Goal: Task Accomplishment & Management: Complete application form

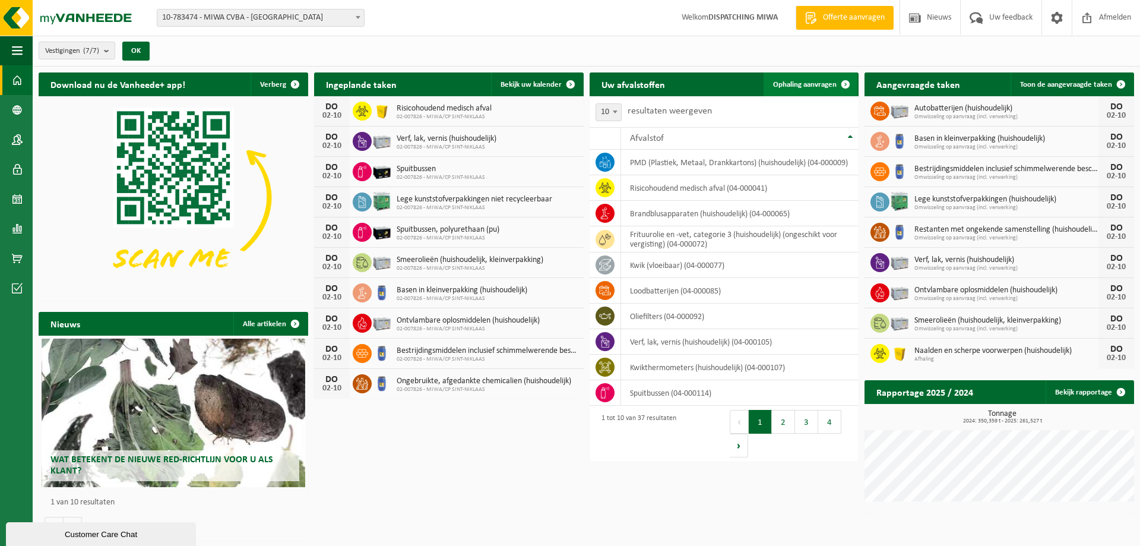
click at [816, 84] on span "Ophaling aanvragen" at bounding box center [805, 85] width 64 height 8
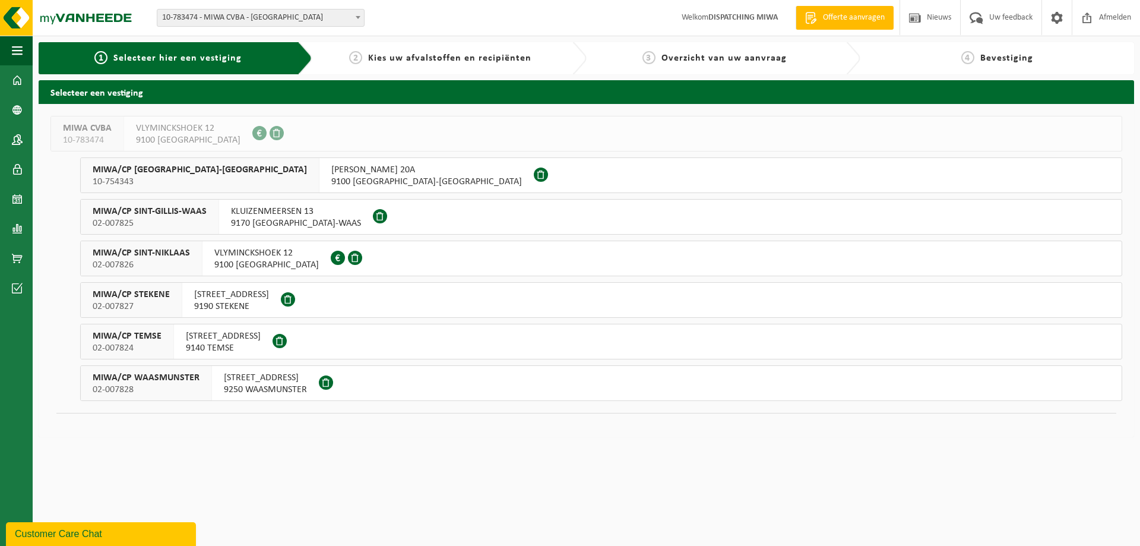
click at [264, 381] on span "NEERSTRAAT 110" at bounding box center [265, 378] width 83 height 12
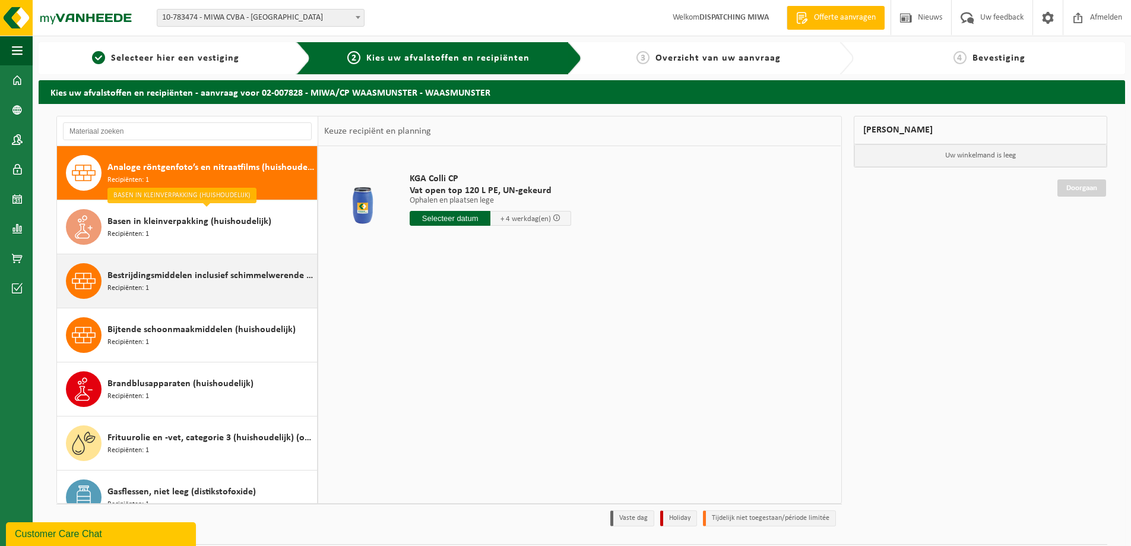
click at [160, 272] on span "Bestrijdingsmiddelen inclusief schimmelwerende beschermingsmiddelen (huishoudel…" at bounding box center [210, 275] width 207 height 14
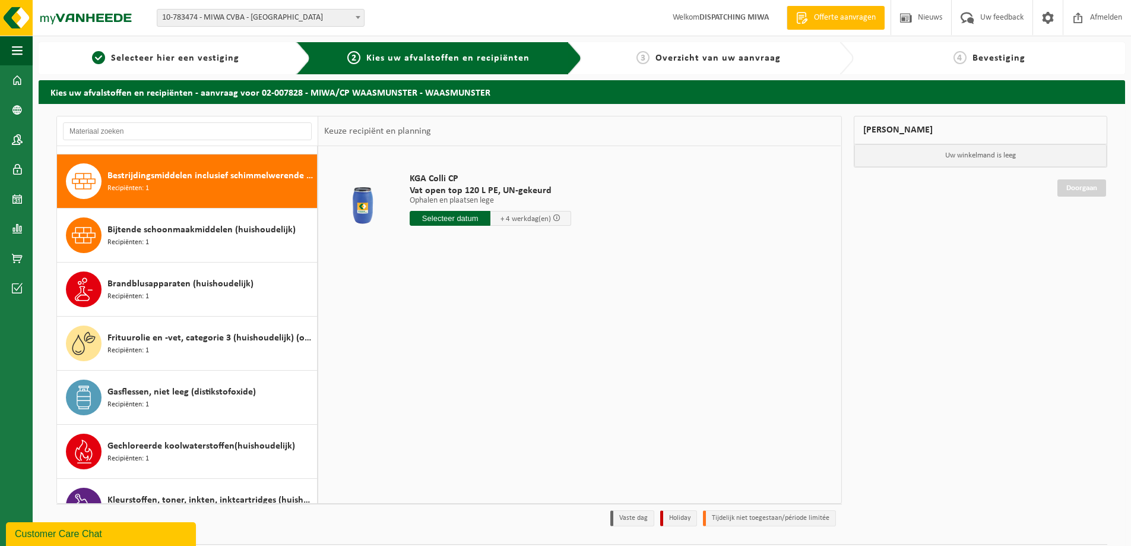
scroll to position [108, 0]
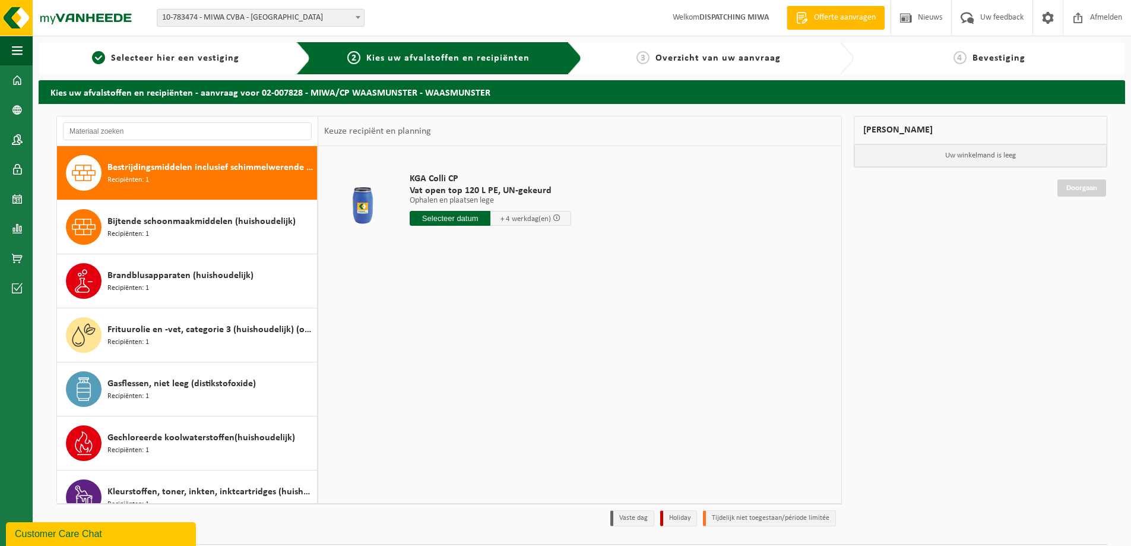
click at [457, 214] on input "text" at bounding box center [450, 218] width 81 height 15
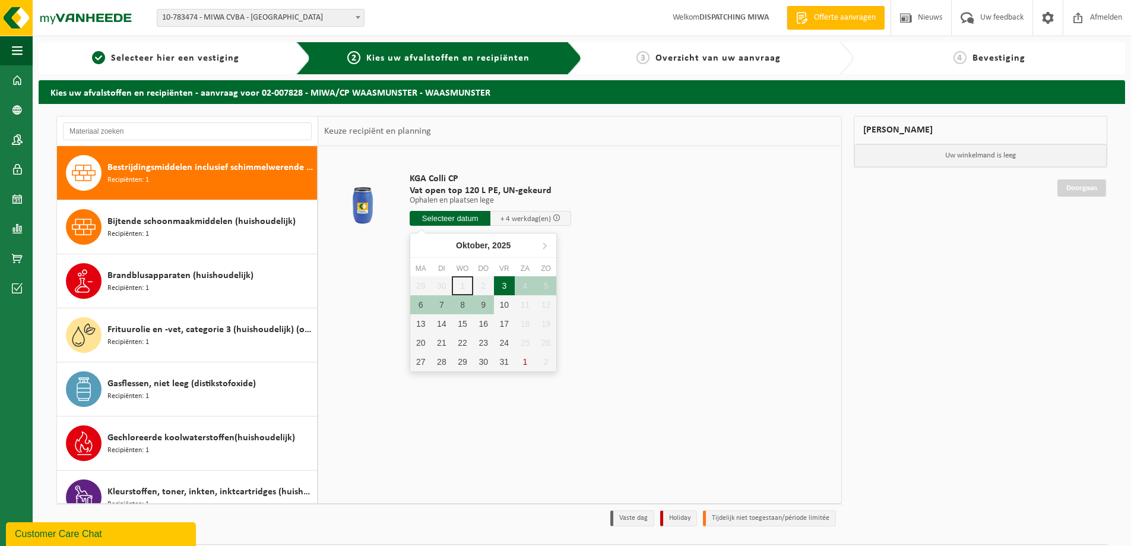
click at [504, 283] on div "3" at bounding box center [504, 285] width 21 height 19
type input "Van 2025-10-03"
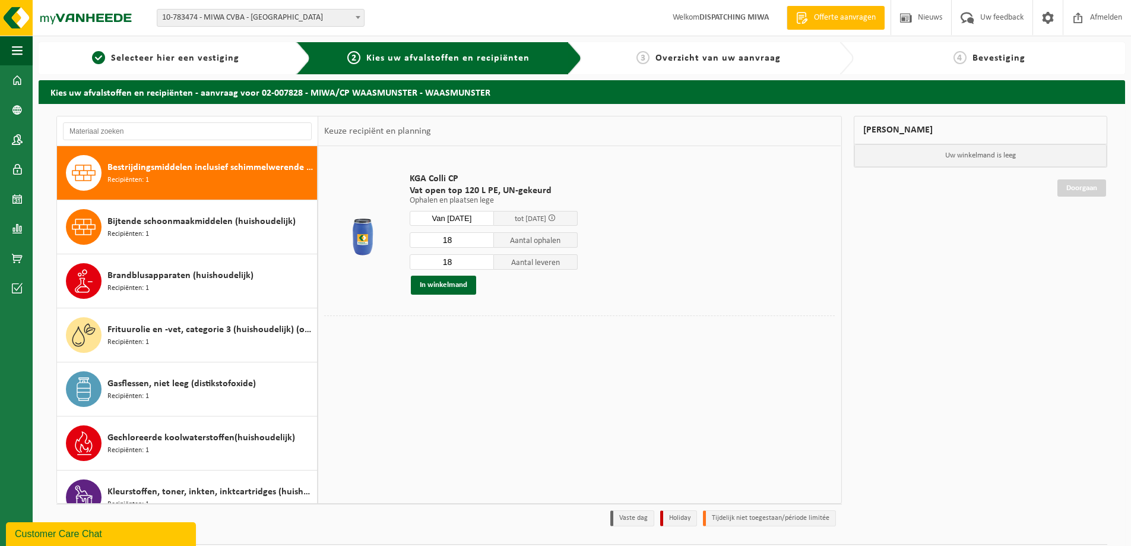
click at [453, 240] on input "18" at bounding box center [452, 239] width 84 height 15
type input "1"
type input "8"
click at [455, 261] on input "18" at bounding box center [452, 261] width 84 height 15
type input "1"
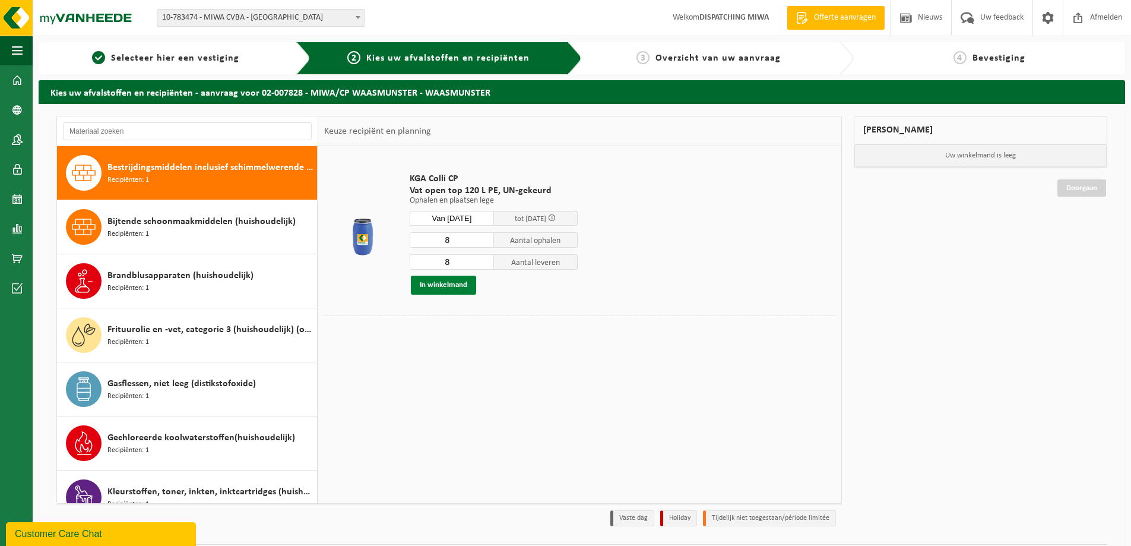
type input "8"
click at [452, 286] on button "In winkelmand" at bounding box center [443, 284] width 65 height 19
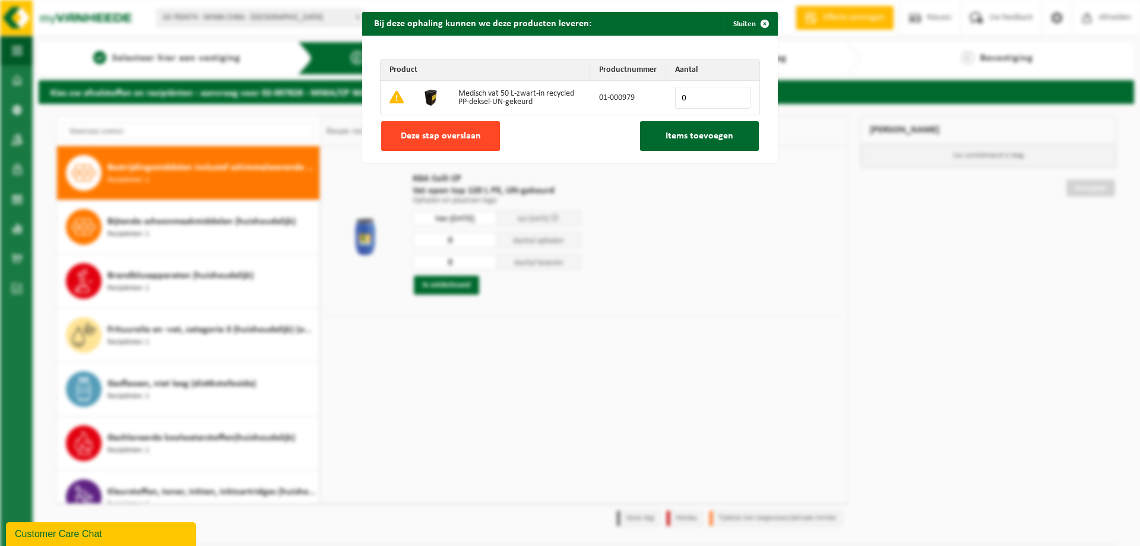
click at [443, 137] on span "Deze stap overslaan" at bounding box center [441, 135] width 80 height 9
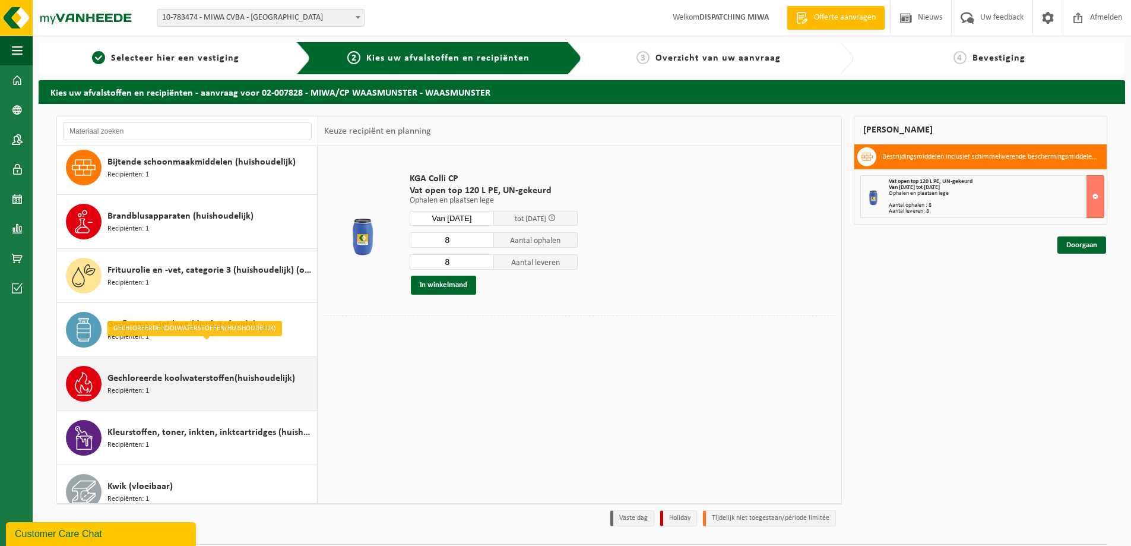
scroll to position [227, 0]
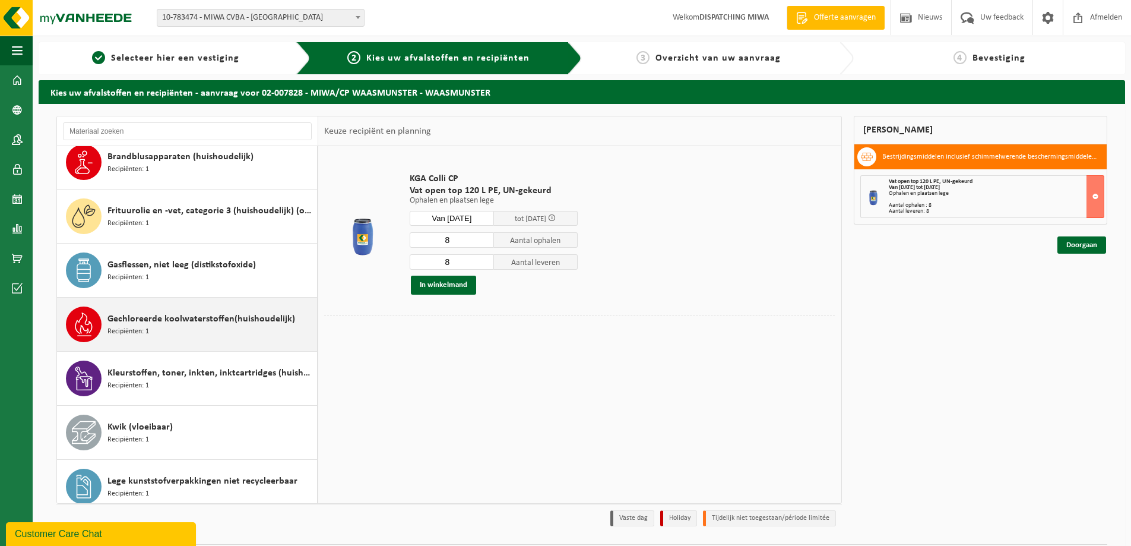
click at [182, 327] on div "Gechloreerde koolwaterstoffen(huishoudelijk) Recipiënten: 1" at bounding box center [210, 324] width 207 height 36
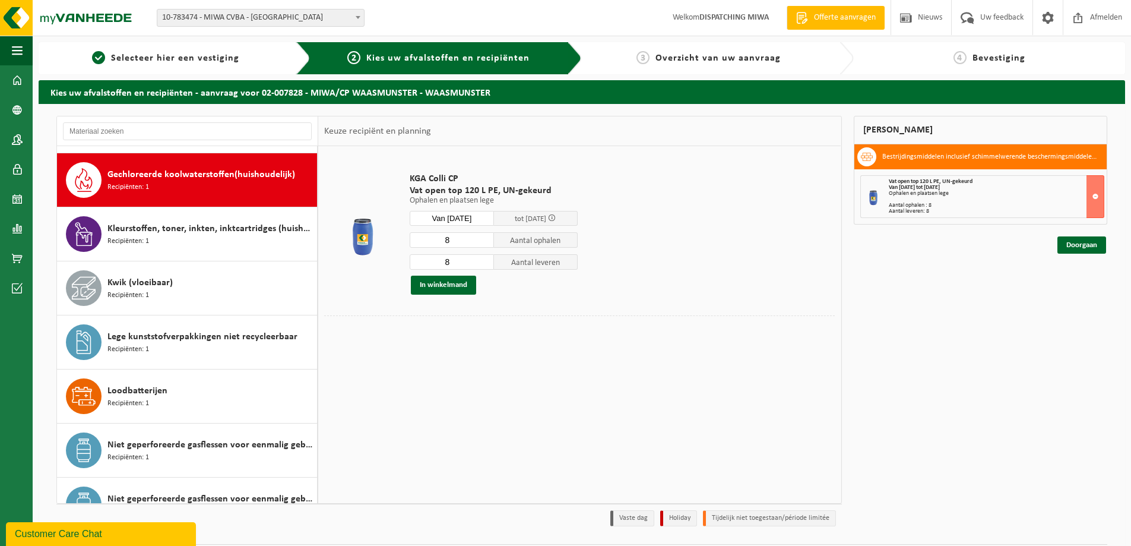
scroll to position [378, 0]
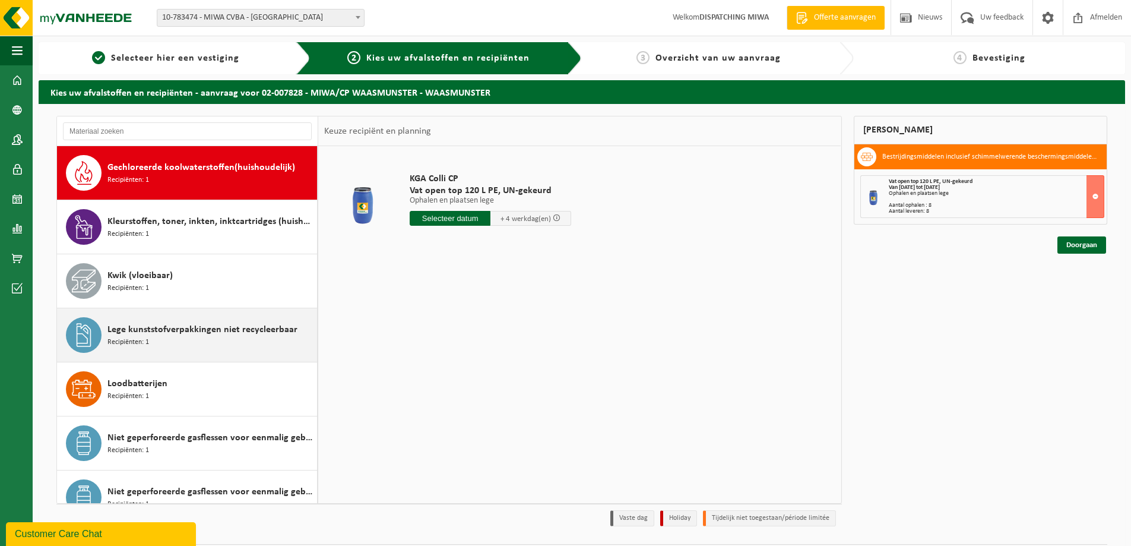
click at [186, 334] on span "Lege kunststofverpakkingen niet recycleerbaar" at bounding box center [202, 329] width 190 height 14
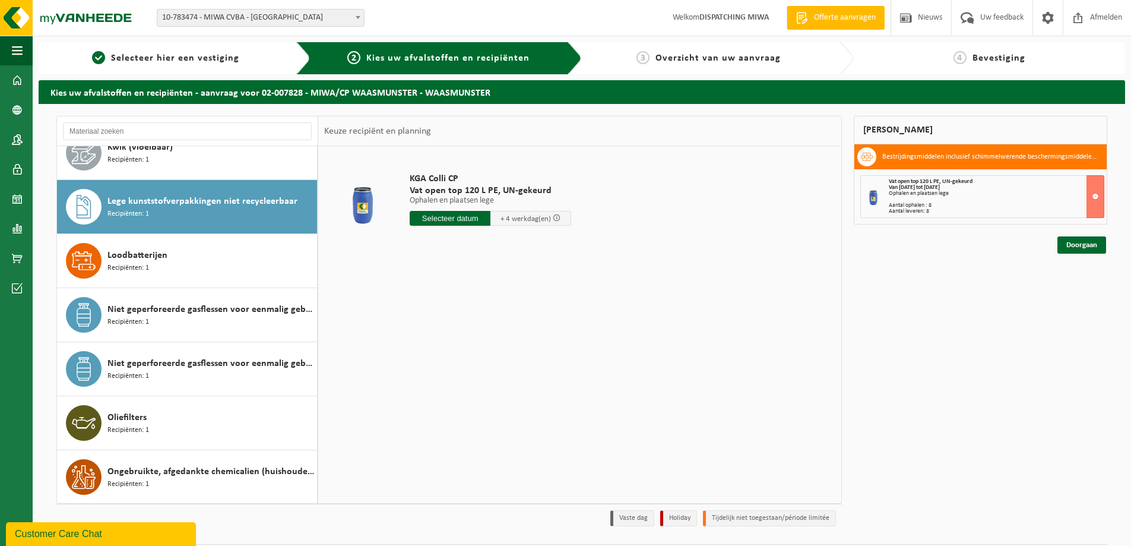
scroll to position [540, 0]
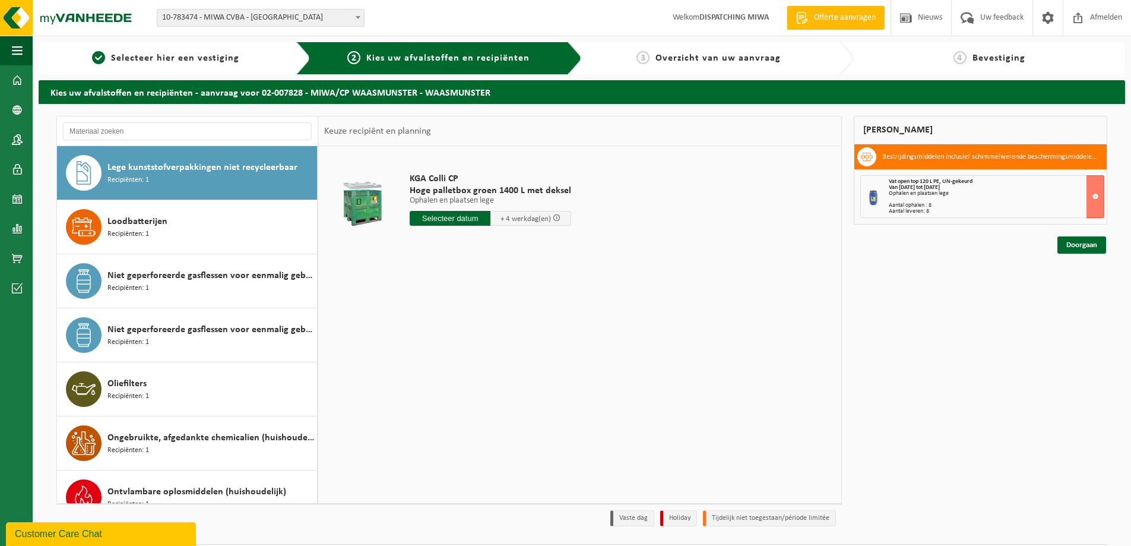
click at [465, 215] on input "text" at bounding box center [450, 218] width 81 height 15
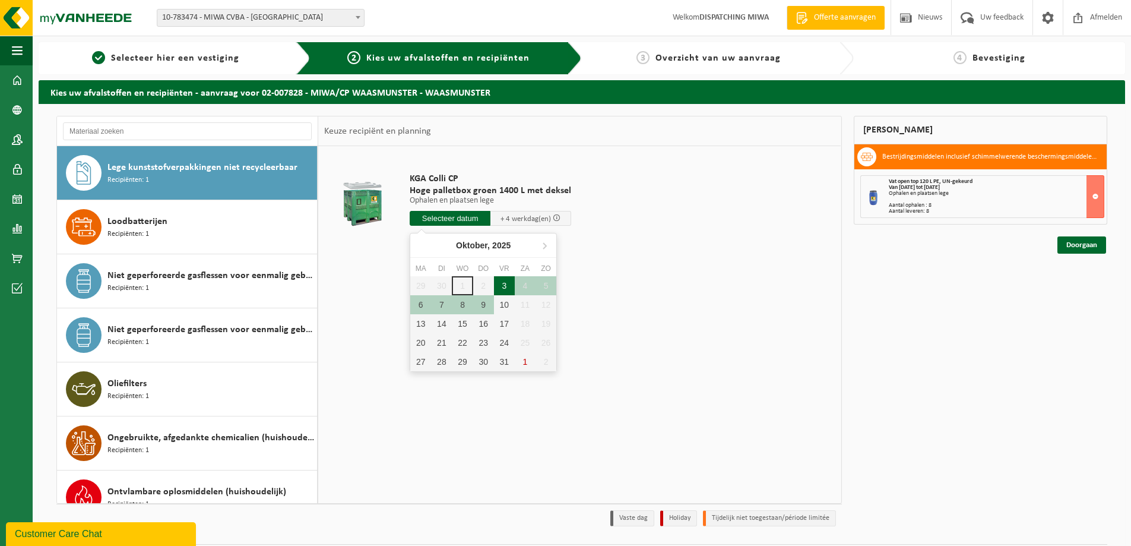
click at [509, 286] on div "3" at bounding box center [504, 285] width 21 height 19
type input "Van 2025-10-03"
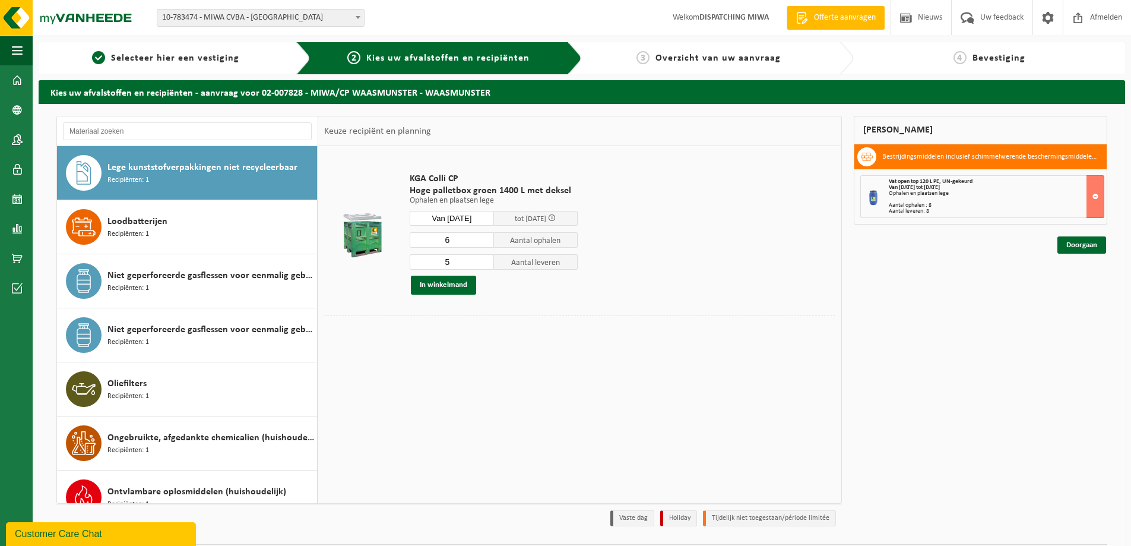
click at [484, 237] on input "6" at bounding box center [452, 239] width 84 height 15
type input "7"
click at [484, 237] on input "7" at bounding box center [452, 239] width 84 height 15
click at [485, 258] on input "6" at bounding box center [452, 261] width 84 height 15
type input "7"
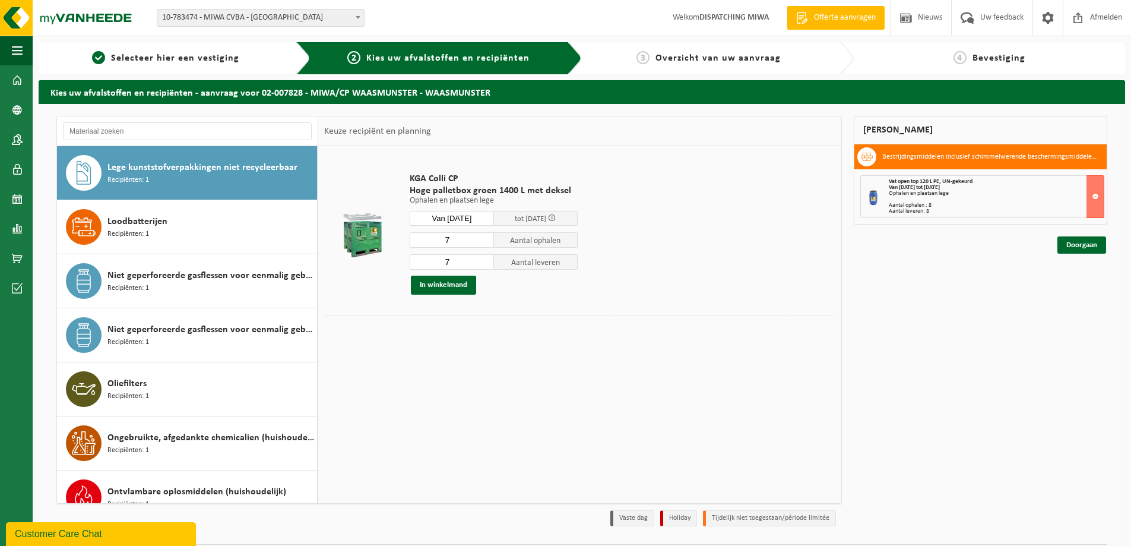
click at [485, 258] on input "7" at bounding box center [452, 261] width 84 height 15
click at [445, 284] on button "In winkelmand" at bounding box center [443, 284] width 65 height 19
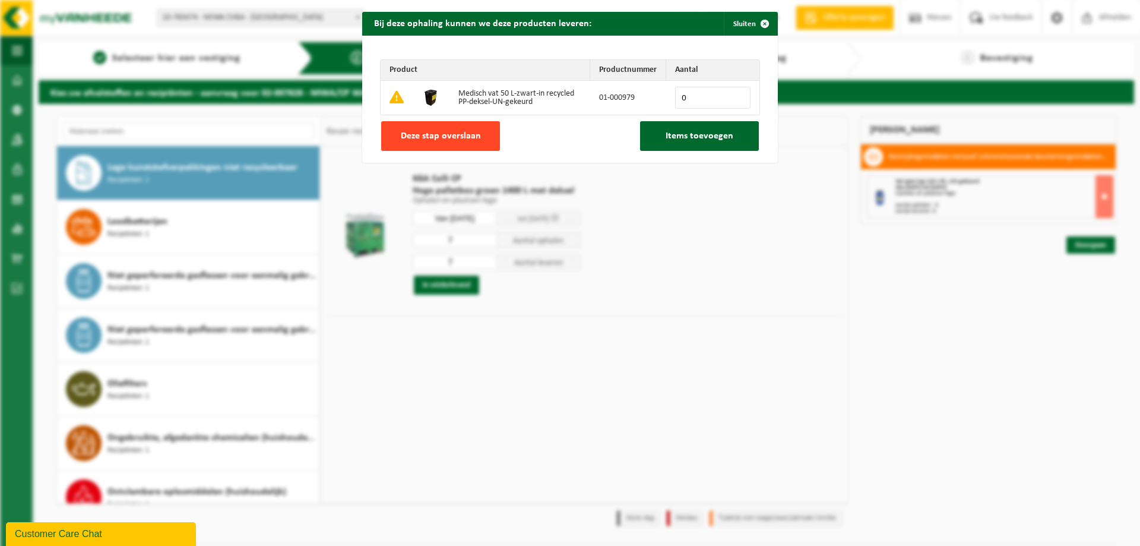
click at [448, 131] on span "Deze stap overslaan" at bounding box center [441, 135] width 80 height 9
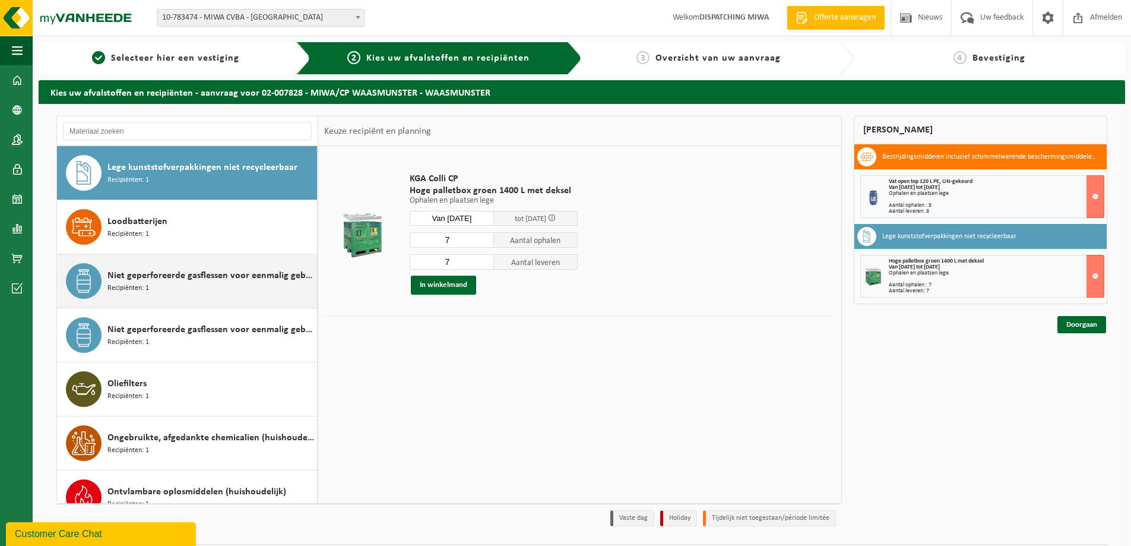
click at [159, 277] on span "Niet geperforeerde gasflessen voor eenmalig gebruik (huishoudelijk)" at bounding box center [210, 275] width 207 height 14
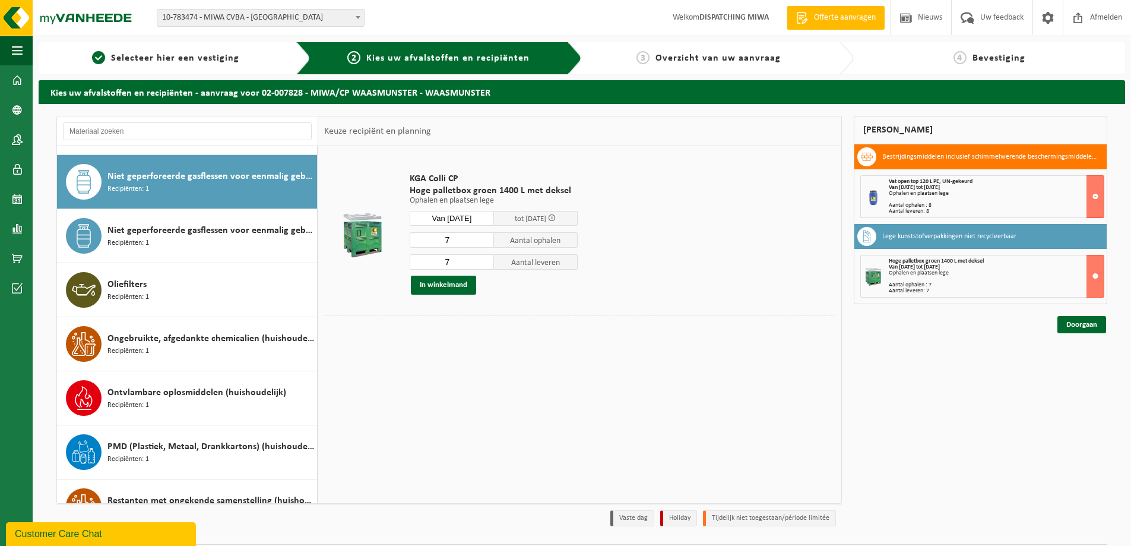
scroll to position [648, 0]
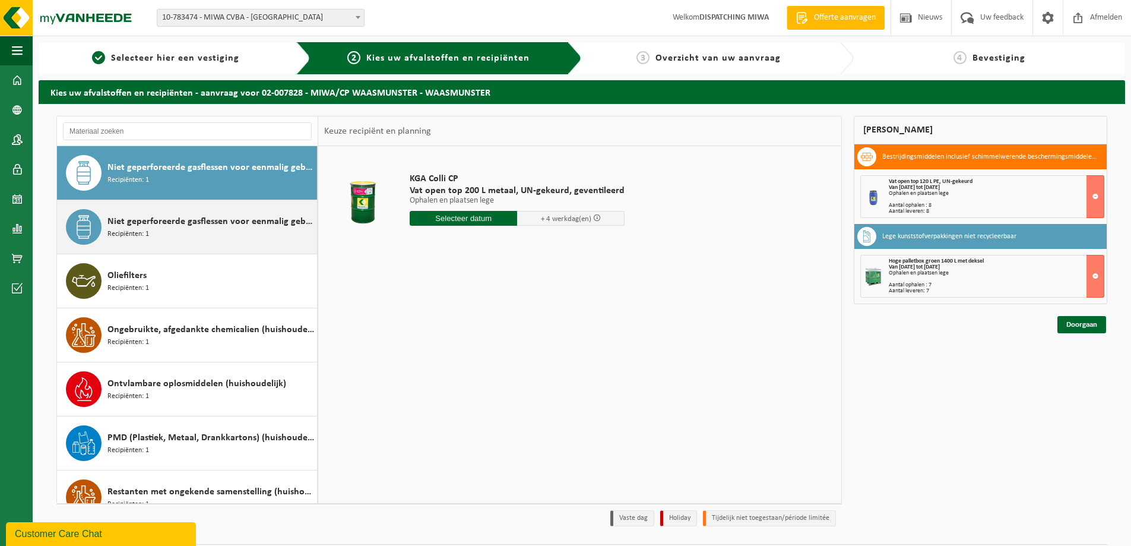
click at [132, 226] on span "Niet geperforeerde gasflessen voor eenmalig gebruik (huishoudelijk) - aanstekers" at bounding box center [210, 221] width 207 height 14
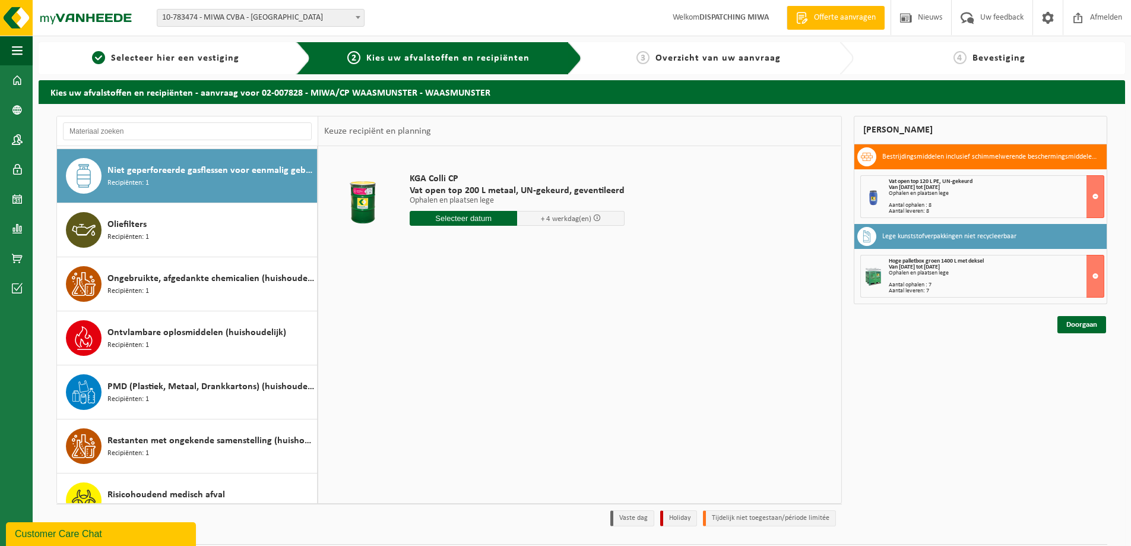
scroll to position [702, 0]
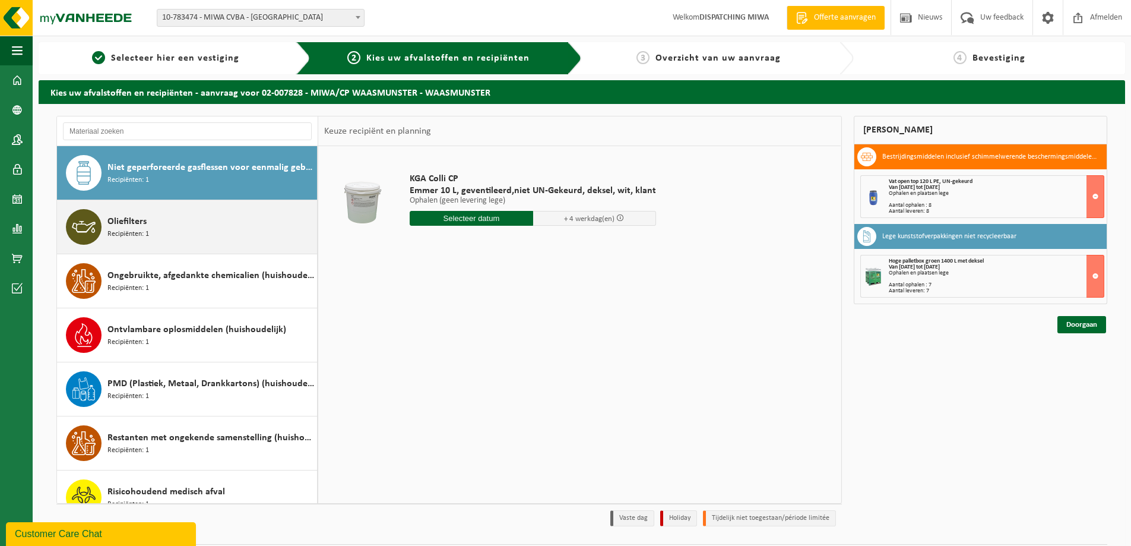
click at [135, 221] on span "Oliefilters" at bounding box center [126, 221] width 39 height 14
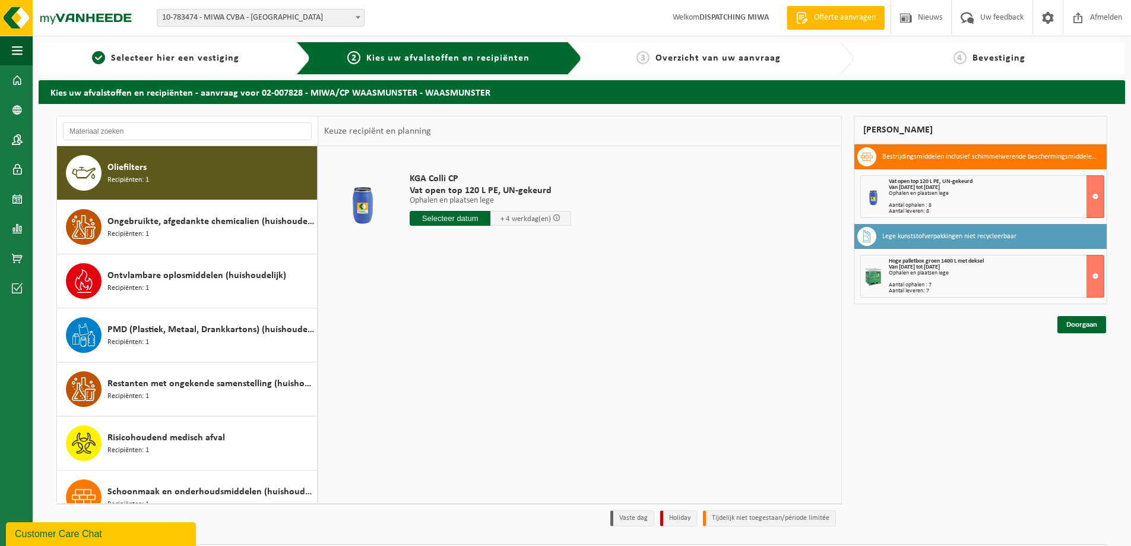
click at [135, 221] on span "Ongebruikte, afgedankte chemicalien (huishoudelijk)" at bounding box center [210, 221] width 207 height 14
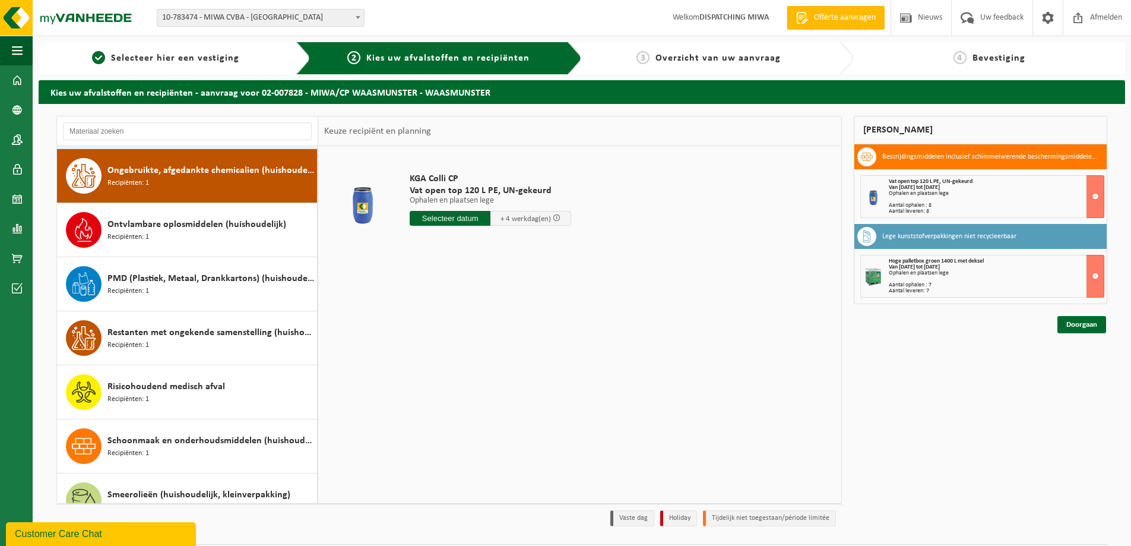
scroll to position [810, 0]
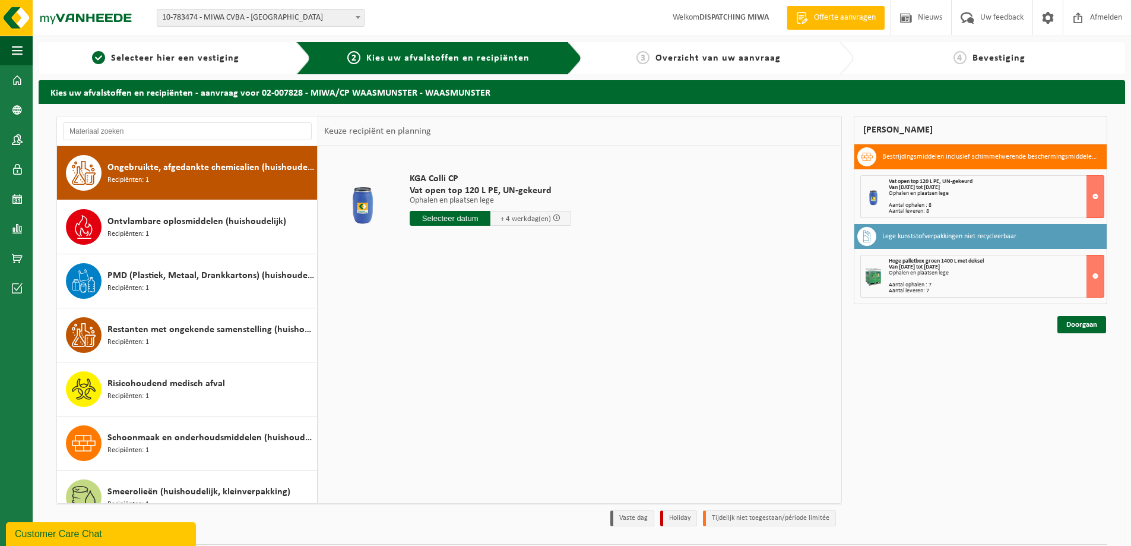
click at [135, 221] on span "Ontvlambare oplosmiddelen (huishoudelijk)" at bounding box center [196, 221] width 179 height 14
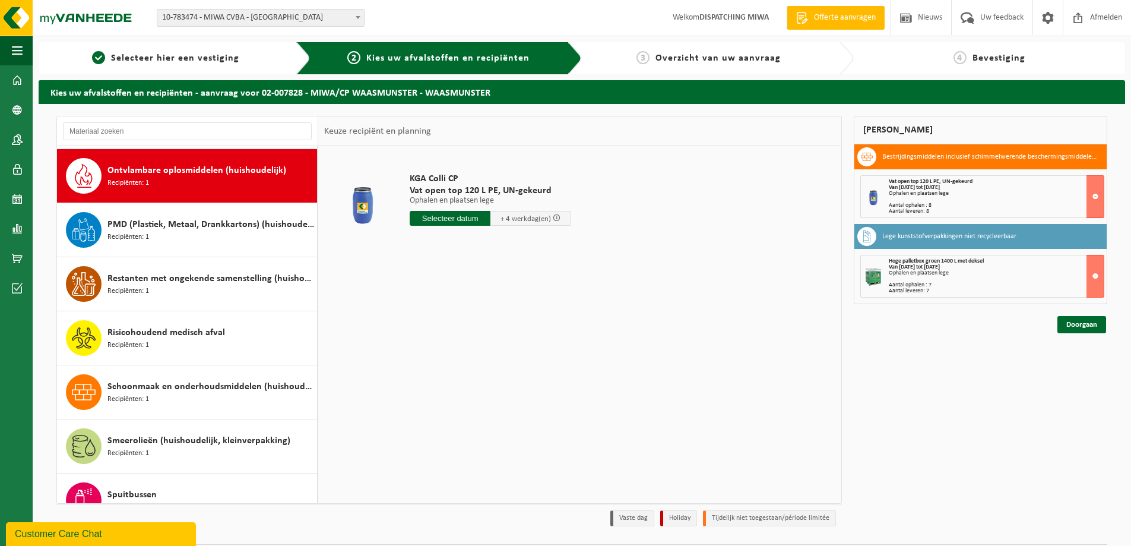
scroll to position [864, 0]
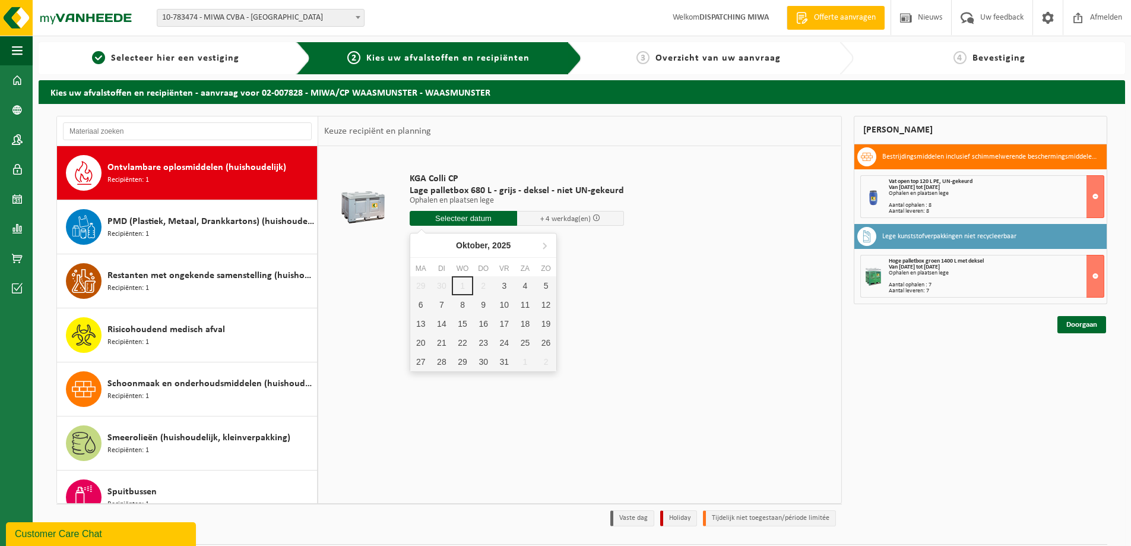
click at [454, 216] on input "text" at bounding box center [463, 218] width 107 height 15
click at [509, 285] on div "3" at bounding box center [504, 285] width 21 height 19
type input "Van 2025-10-03"
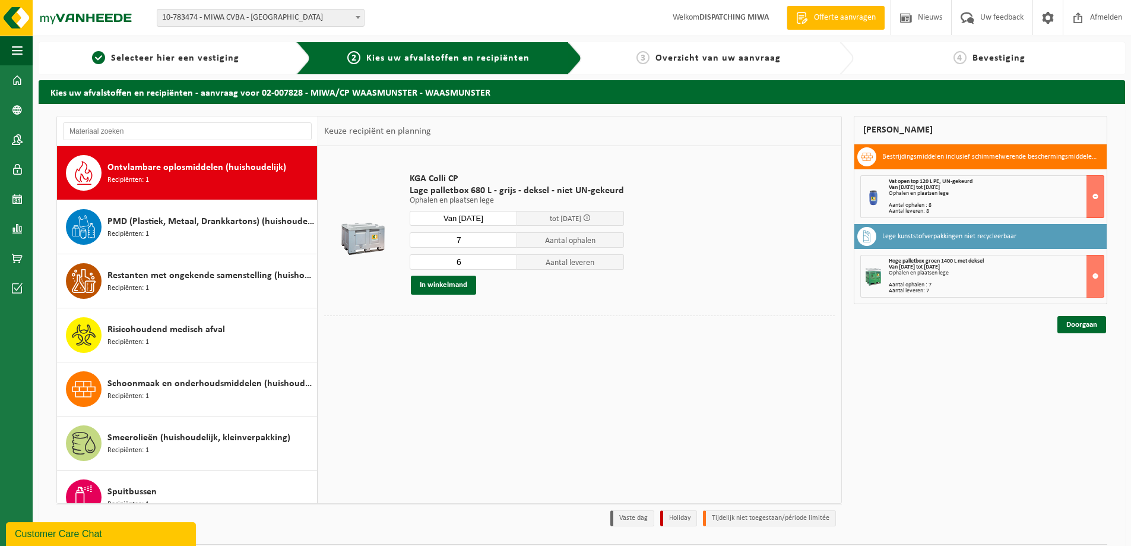
type input "6"
click at [509, 264] on input "6" at bounding box center [463, 261] width 107 height 15
type input "6"
click at [504, 242] on input "6" at bounding box center [463, 239] width 107 height 15
click at [440, 284] on button "In winkelmand" at bounding box center [443, 284] width 65 height 19
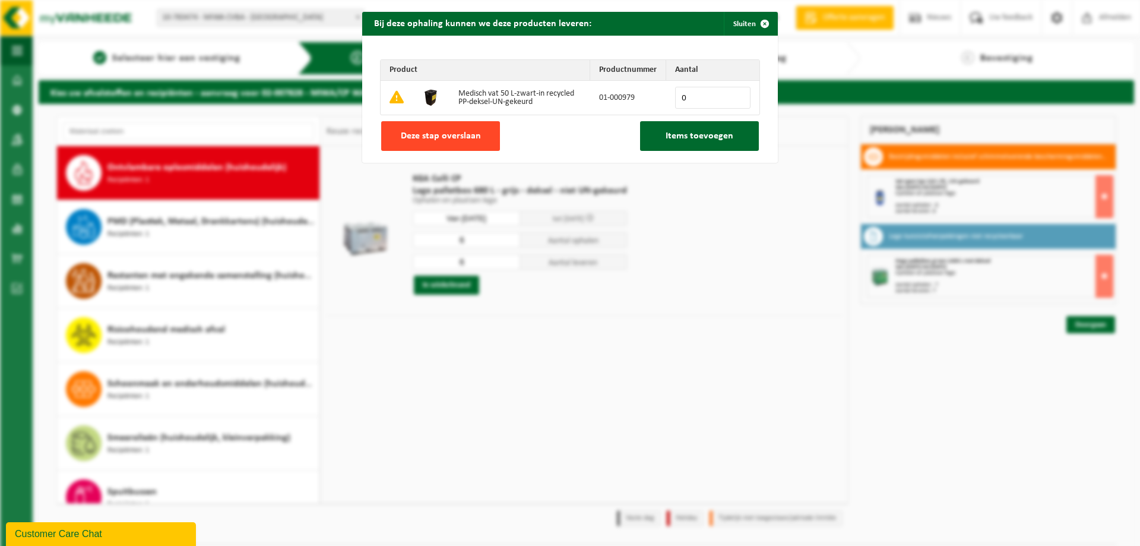
click at [440, 133] on span "Deze stap overslaan" at bounding box center [441, 135] width 80 height 9
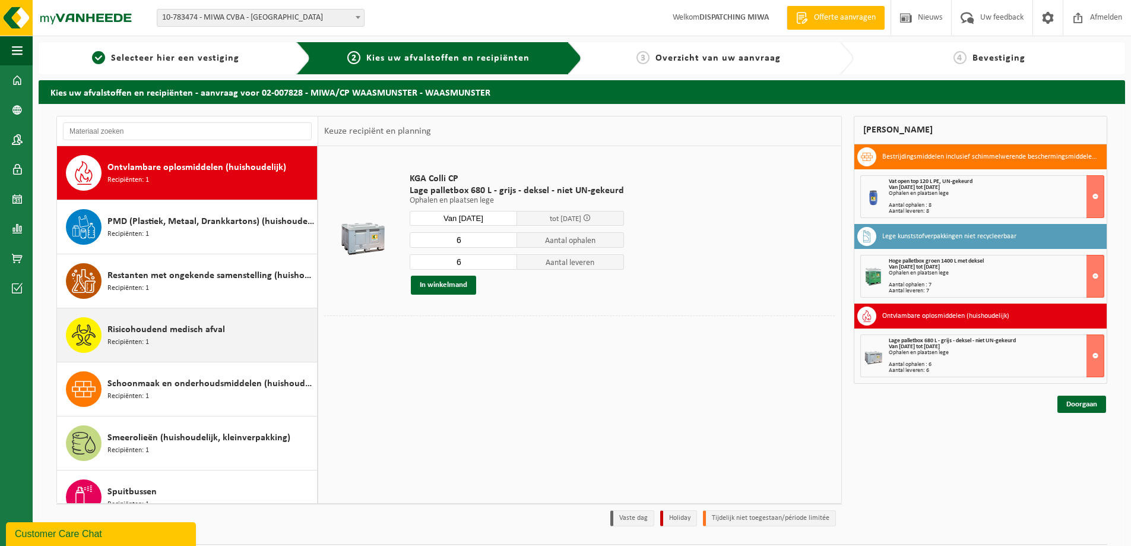
click at [182, 336] on span "Risicohoudend medisch afval" at bounding box center [166, 329] width 118 height 14
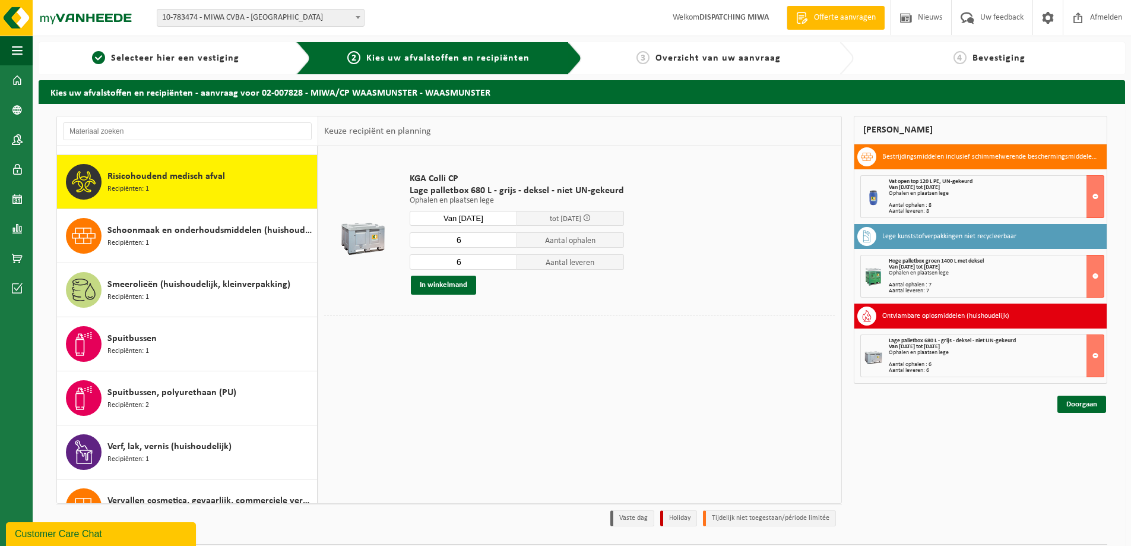
scroll to position [1026, 0]
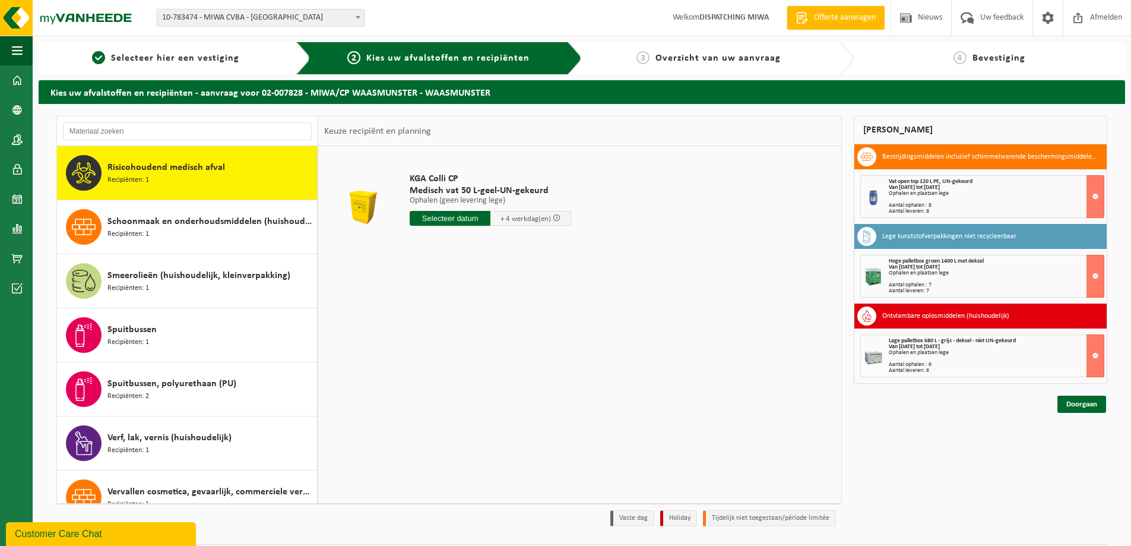
click at [439, 218] on input "text" at bounding box center [450, 218] width 81 height 15
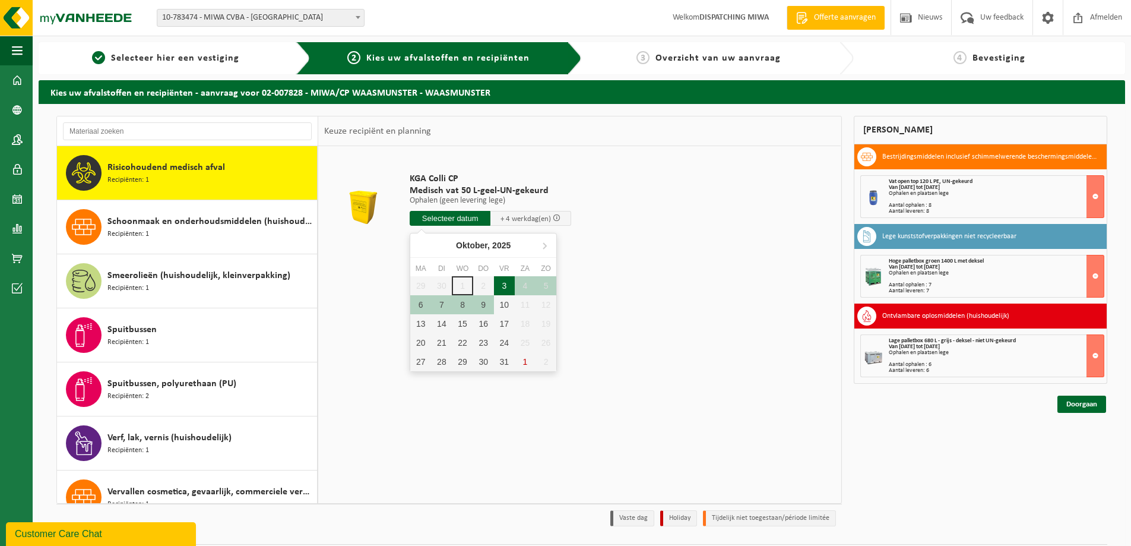
click at [509, 284] on div "3" at bounding box center [504, 285] width 21 height 19
type input "Van 2025-10-03"
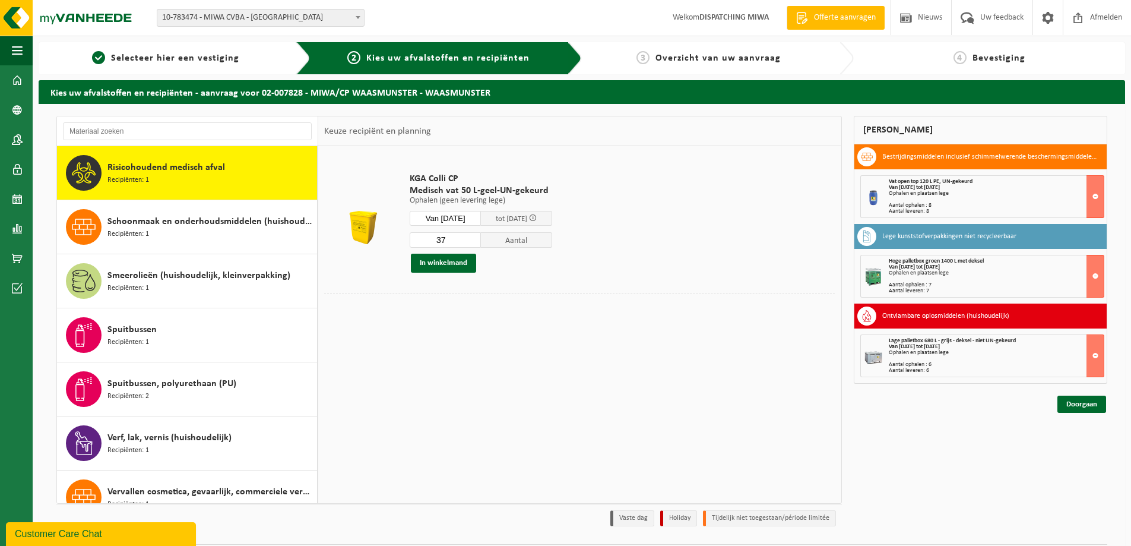
click at [480, 243] on input "37" at bounding box center [445, 239] width 71 height 15
click at [480, 243] on input "36" at bounding box center [445, 239] width 71 height 15
click at [480, 243] on input "35" at bounding box center [445, 239] width 71 height 15
click at [480, 243] on input "34" at bounding box center [445, 239] width 71 height 15
click at [480, 243] on input "33" at bounding box center [445, 239] width 71 height 15
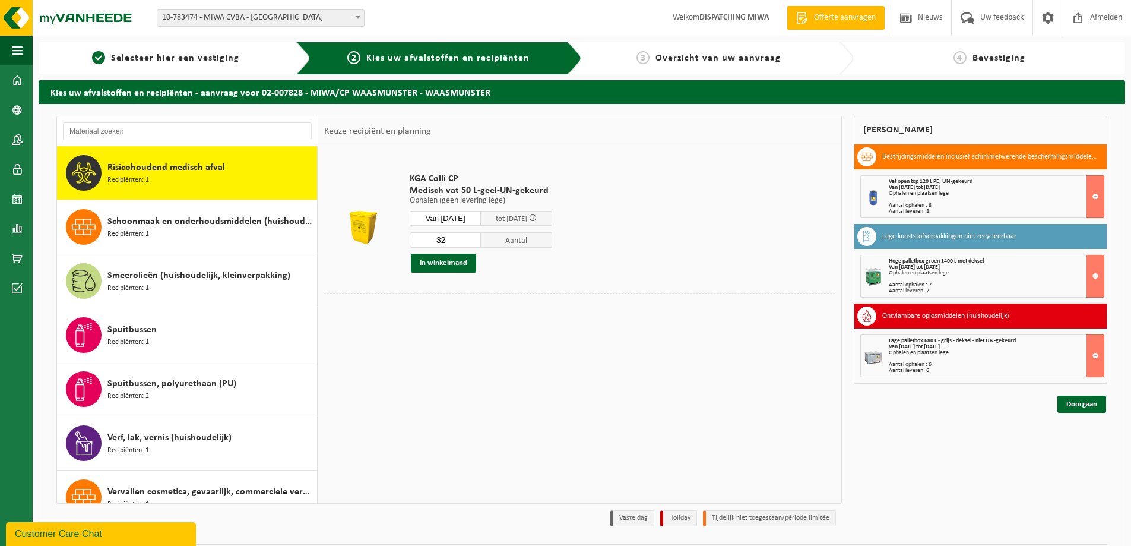
click at [480, 243] on input "32" at bounding box center [445, 239] width 71 height 15
click at [480, 243] on input "31" at bounding box center [445, 239] width 71 height 15
click at [480, 243] on input "30" at bounding box center [445, 239] width 71 height 15
click at [480, 243] on input "29" at bounding box center [445, 239] width 71 height 15
click at [480, 243] on input "28" at bounding box center [445, 239] width 71 height 15
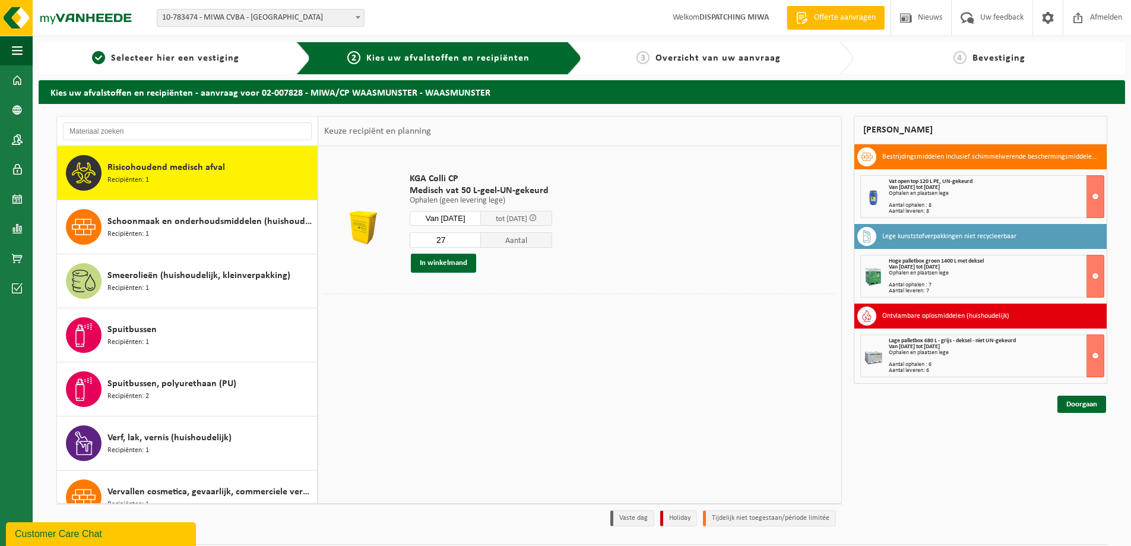
click at [480, 243] on input "27" at bounding box center [445, 239] width 71 height 15
click at [480, 243] on input "26" at bounding box center [445, 239] width 71 height 15
click at [480, 243] on input "25" at bounding box center [445, 239] width 71 height 15
click at [480, 243] on input "24" at bounding box center [445, 239] width 71 height 15
click at [480, 243] on input "23" at bounding box center [445, 239] width 71 height 15
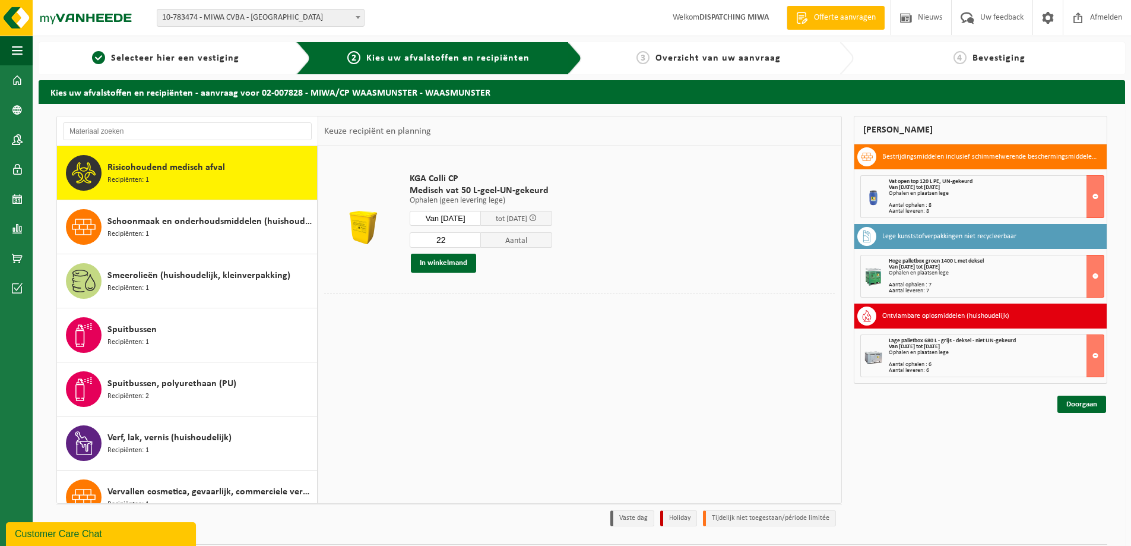
click at [480, 243] on input "22" at bounding box center [445, 239] width 71 height 15
click at [480, 243] on input "21" at bounding box center [445, 239] width 71 height 15
click at [480, 243] on input "20" at bounding box center [445, 239] width 71 height 15
click at [480, 243] on input "19" at bounding box center [445, 239] width 71 height 15
click at [480, 243] on input "18" at bounding box center [445, 239] width 71 height 15
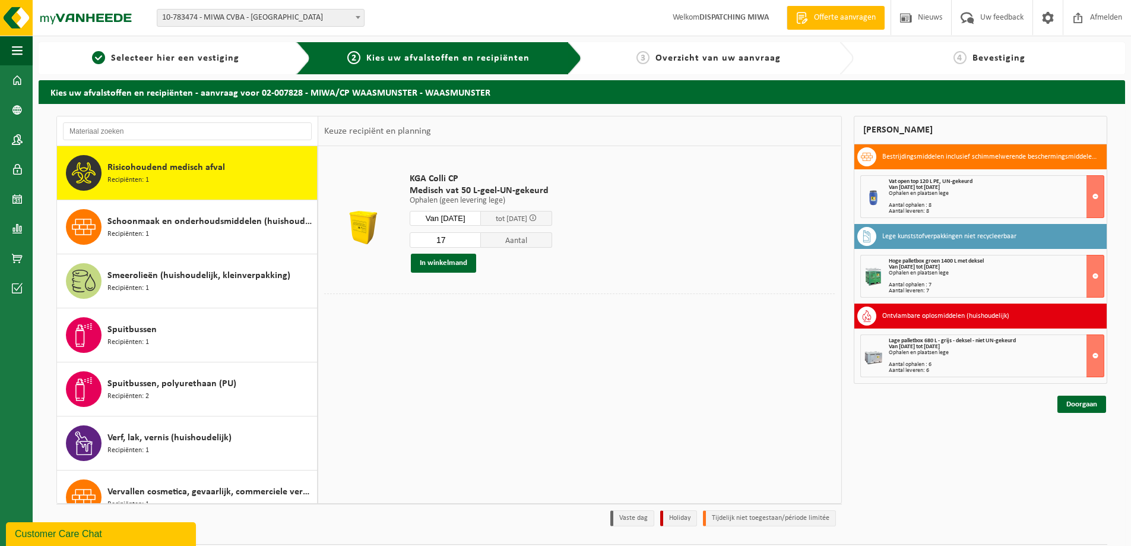
click at [480, 243] on input "17" at bounding box center [445, 239] width 71 height 15
click at [480, 243] on input "16" at bounding box center [445, 239] width 71 height 15
click at [480, 243] on input "15" at bounding box center [445, 239] width 71 height 15
click at [480, 243] on input "14" at bounding box center [445, 239] width 71 height 15
click at [480, 243] on input "13" at bounding box center [445, 239] width 71 height 15
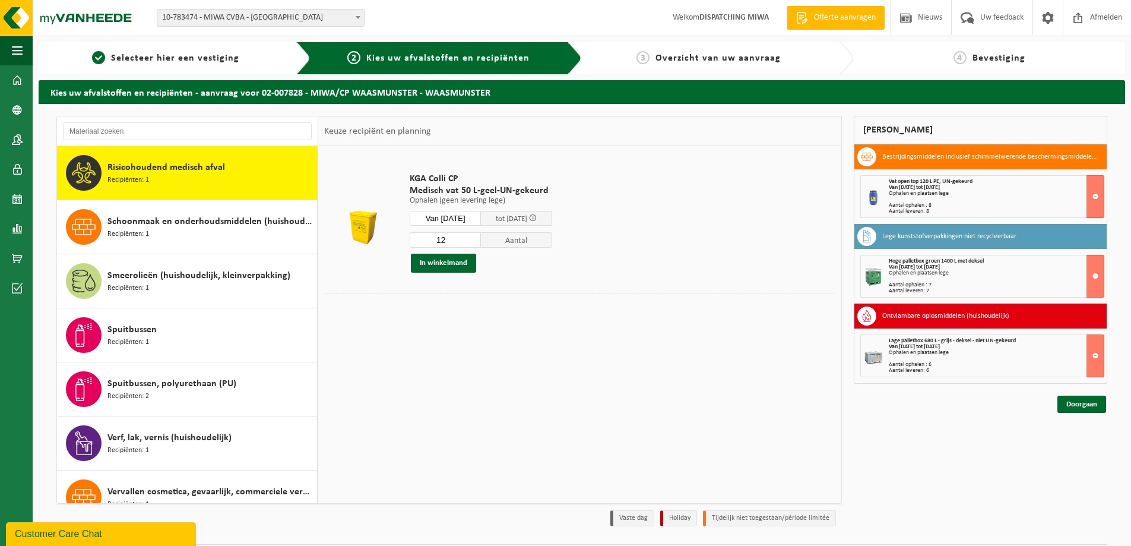
click at [480, 243] on input "12" at bounding box center [445, 239] width 71 height 15
click at [480, 243] on input "11" at bounding box center [445, 239] width 71 height 15
click at [480, 243] on input "10" at bounding box center [445, 239] width 71 height 15
click at [480, 243] on input "9" at bounding box center [445, 239] width 71 height 15
click at [480, 243] on input "8" at bounding box center [445, 239] width 71 height 15
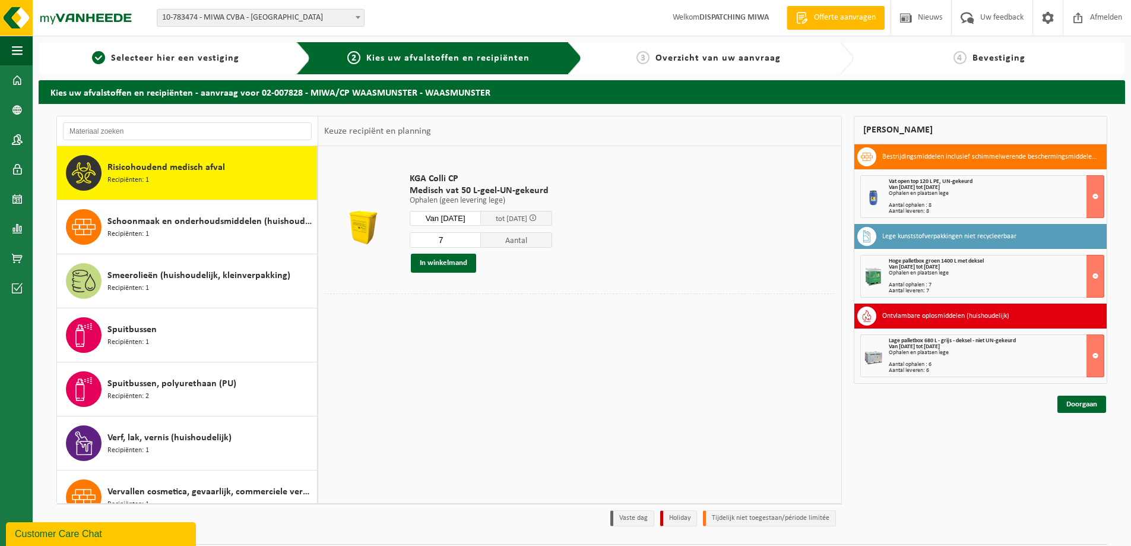
click at [480, 243] on input "7" at bounding box center [445, 239] width 71 height 15
click at [480, 243] on input "6" at bounding box center [445, 239] width 71 height 15
click at [480, 243] on input "5" at bounding box center [445, 239] width 71 height 15
type input "4"
click at [480, 243] on input "4" at bounding box center [445, 239] width 71 height 15
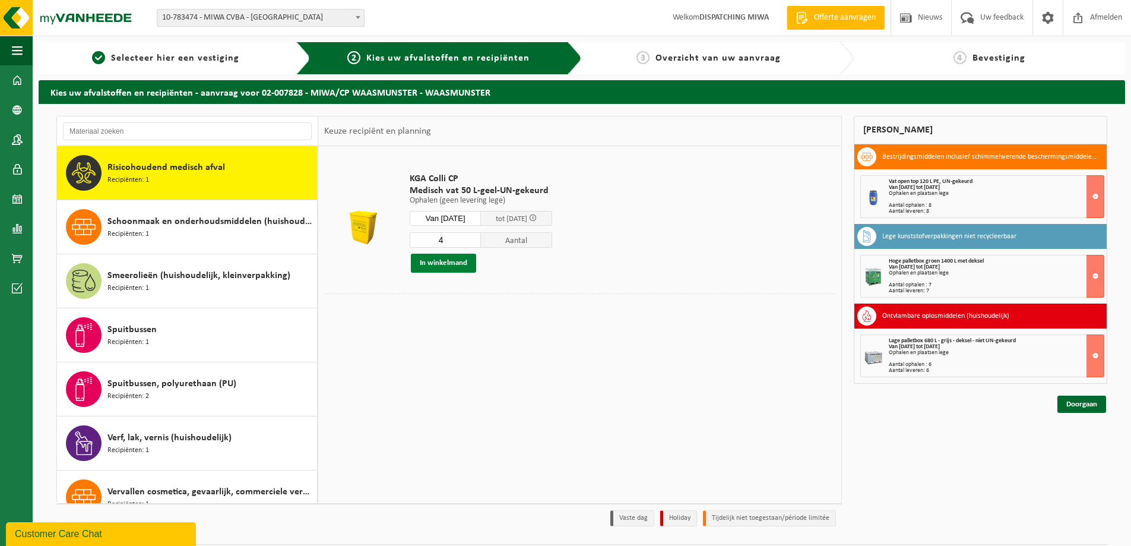
click at [452, 265] on button "In winkelmand" at bounding box center [443, 262] width 65 height 19
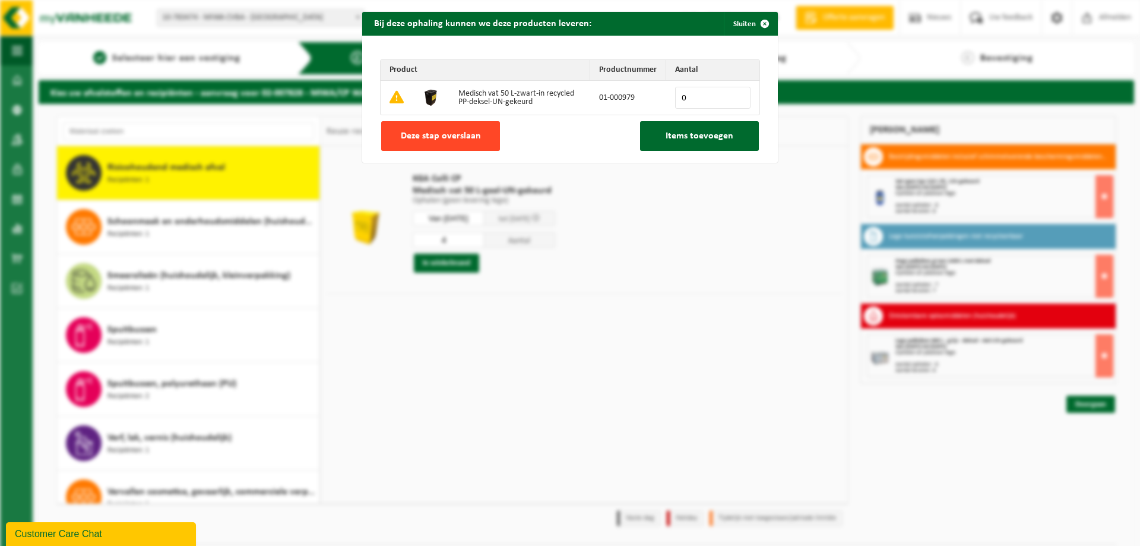
click at [451, 131] on span "Deze stap overslaan" at bounding box center [441, 135] width 80 height 9
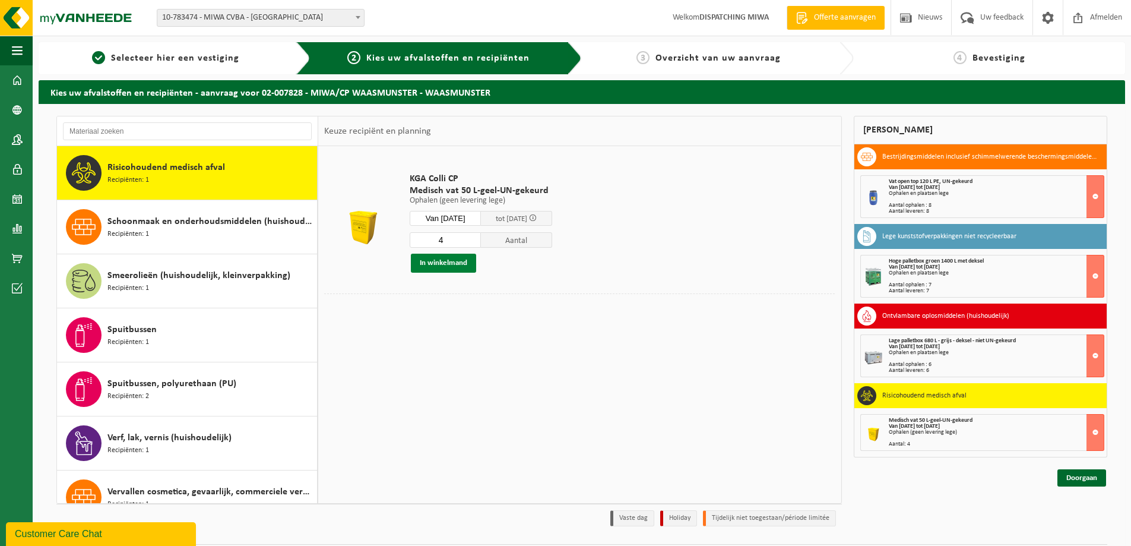
click at [444, 261] on button "In winkelmand" at bounding box center [443, 262] width 65 height 19
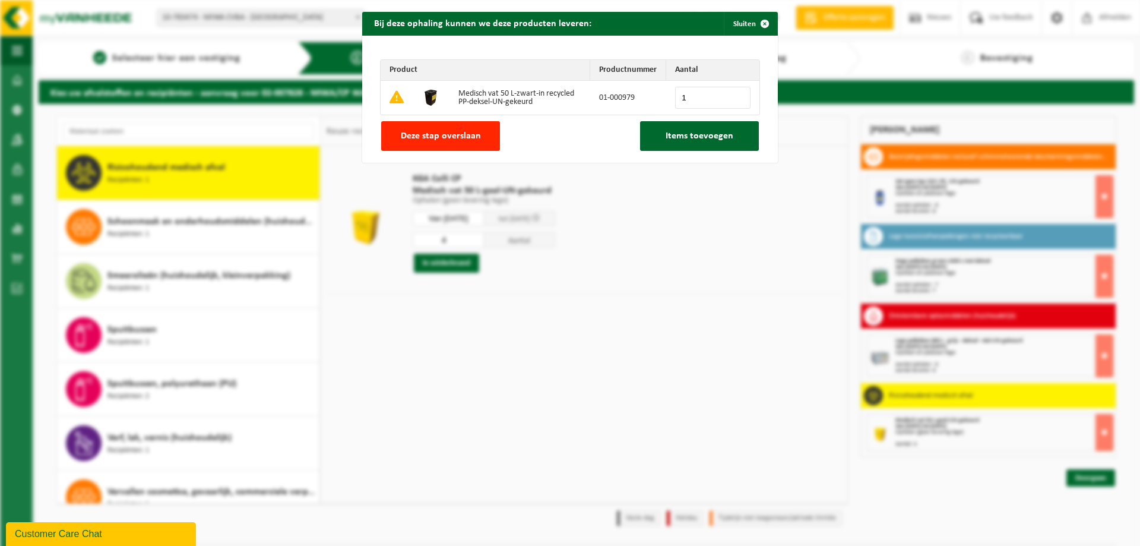
click at [734, 94] on input "1" at bounding box center [712, 98] width 75 height 22
click at [734, 94] on input "2" at bounding box center [712, 98] width 75 height 22
click at [734, 94] on input "3" at bounding box center [712, 98] width 75 height 22
type input "4"
click at [734, 94] on input "4" at bounding box center [712, 98] width 75 height 22
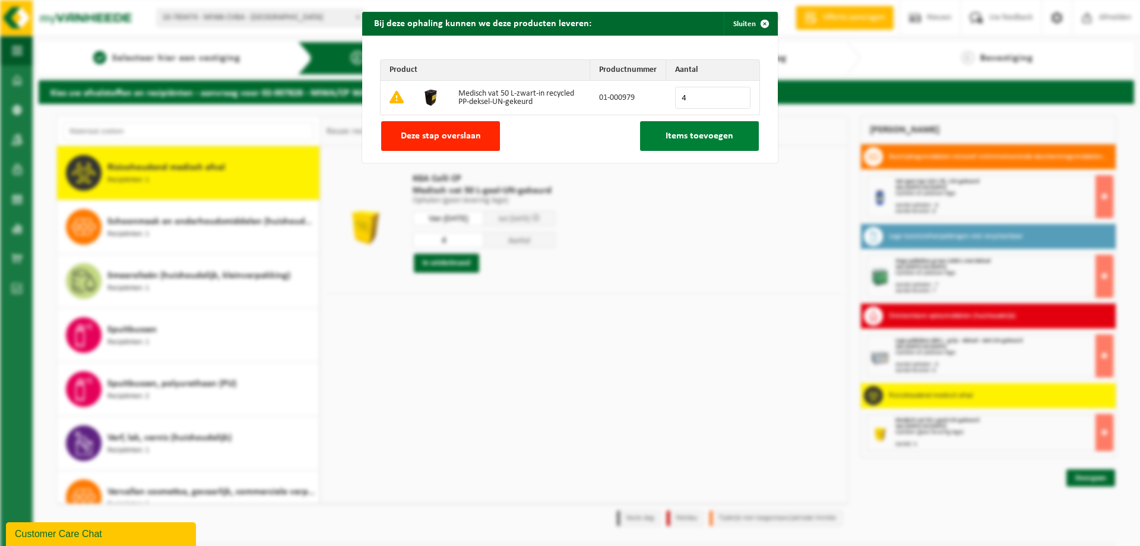
click at [704, 135] on span "Items toevoegen" at bounding box center [699, 135] width 68 height 9
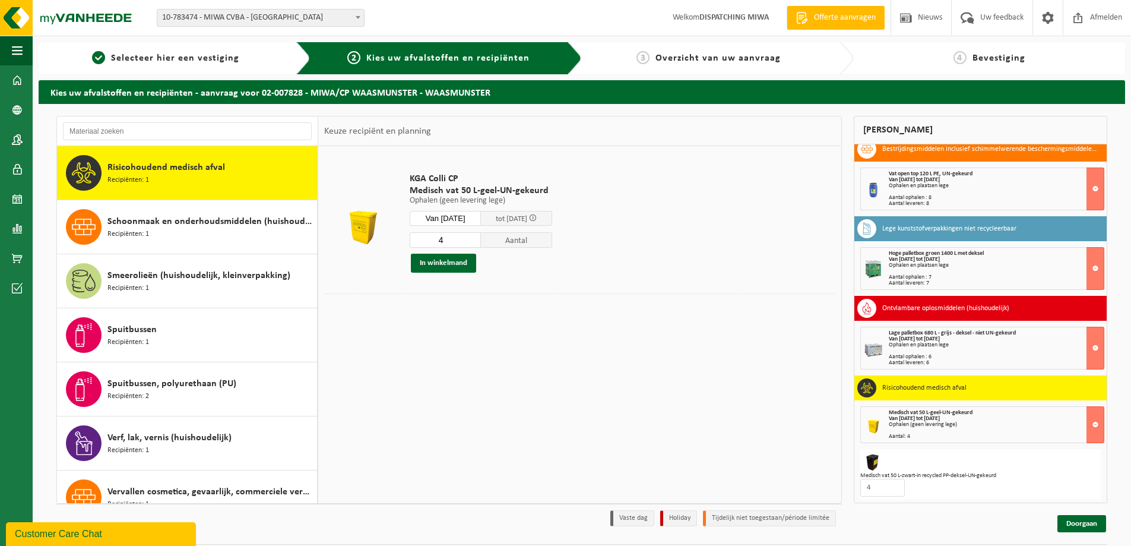
scroll to position [10, 0]
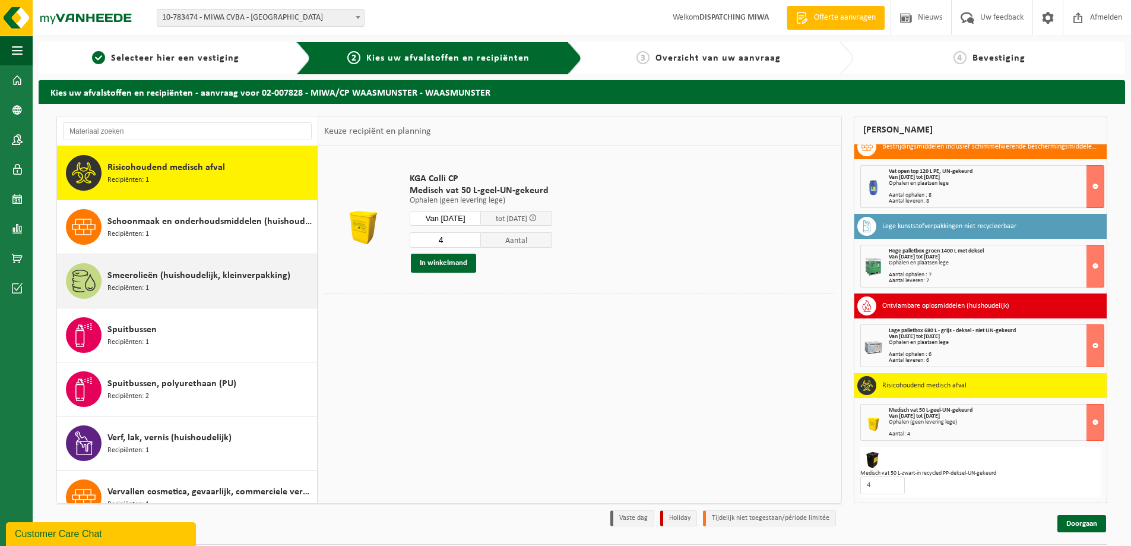
click at [144, 275] on span "Smeerolieën (huishoudelijk, kleinverpakking)" at bounding box center [198, 275] width 183 height 14
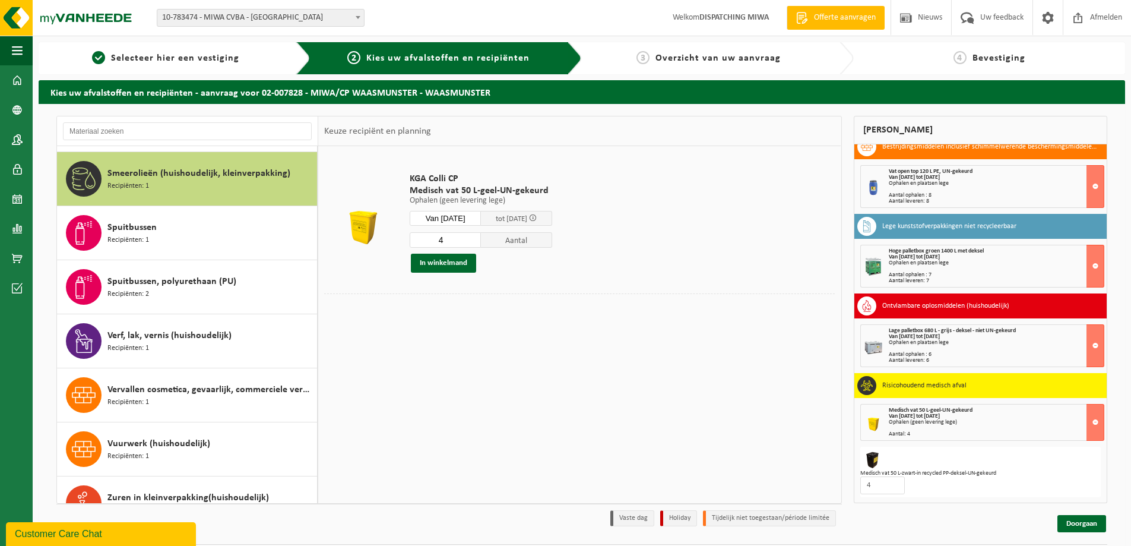
scroll to position [1134, 0]
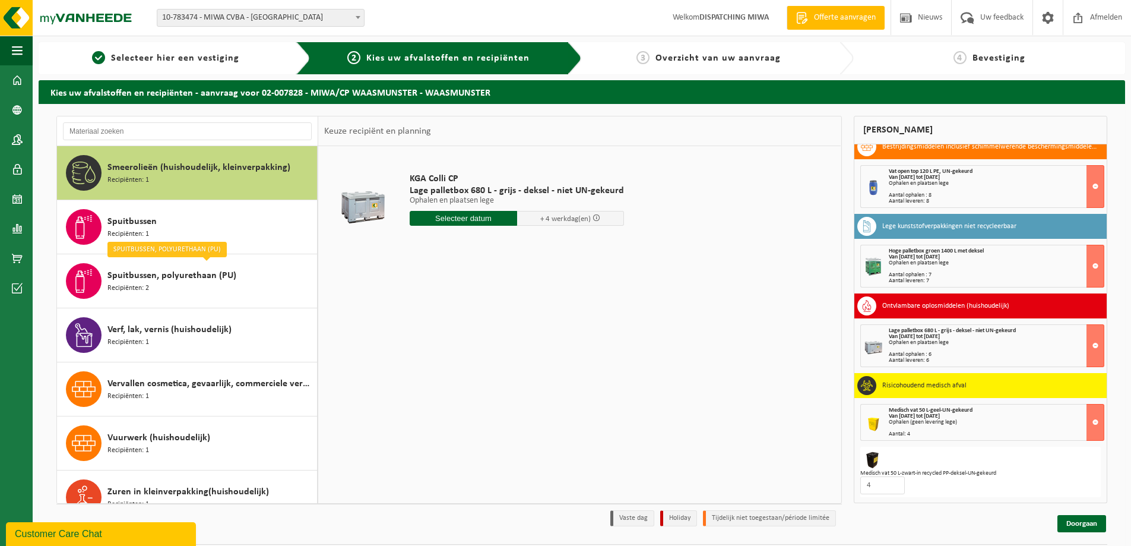
click at [455, 218] on input "text" at bounding box center [463, 218] width 107 height 15
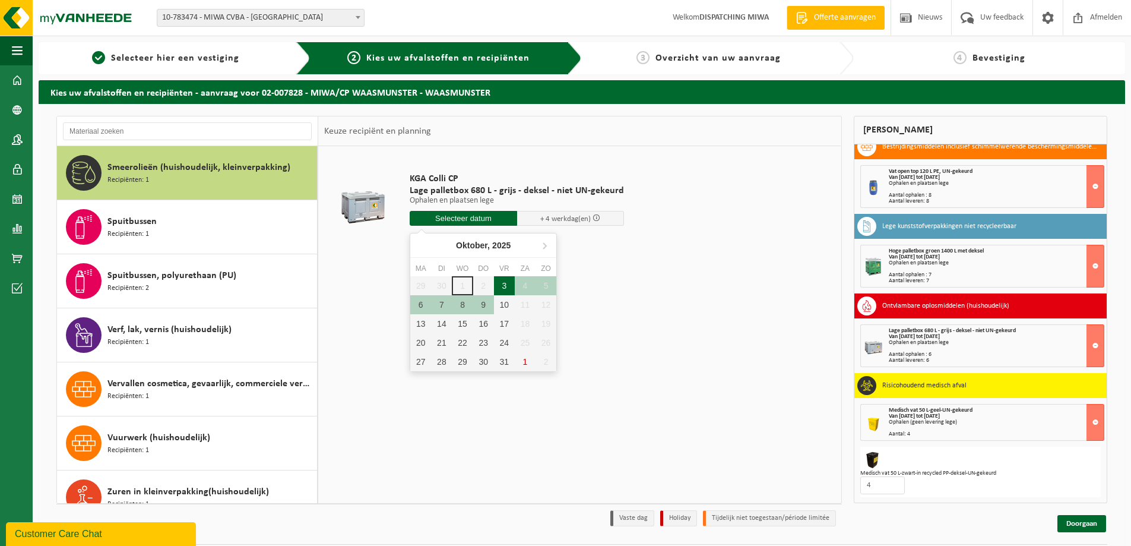
click at [504, 284] on div "3" at bounding box center [504, 285] width 21 height 19
type input "Van 2025-10-03"
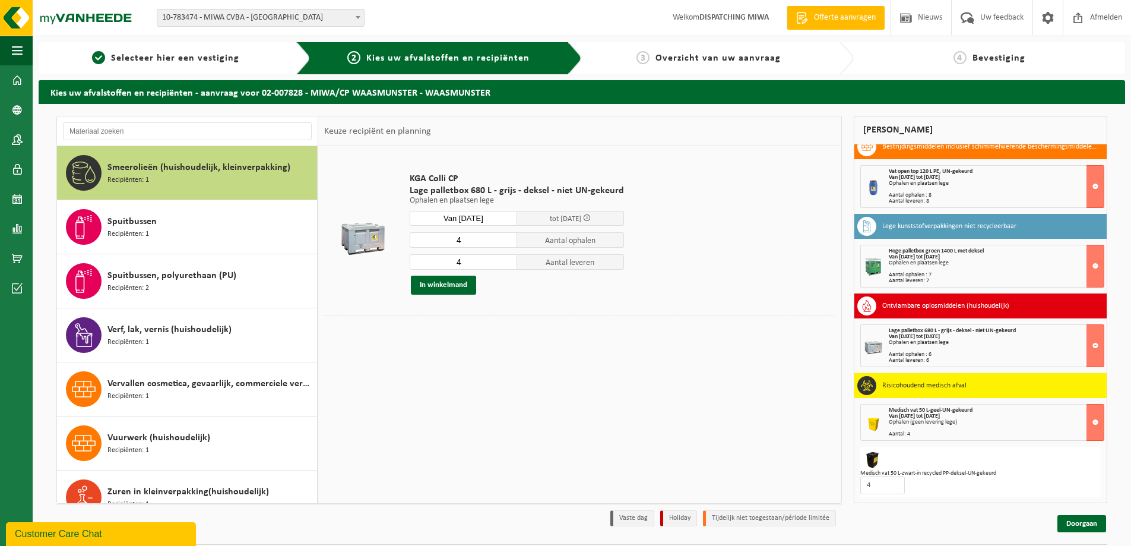
click at [506, 234] on input "4" at bounding box center [463, 239] width 107 height 15
click at [505, 237] on input "5" at bounding box center [463, 239] width 107 height 15
click at [505, 237] on input "6" at bounding box center [463, 239] width 107 height 15
click at [505, 237] on input "7" at bounding box center [463, 239] width 107 height 15
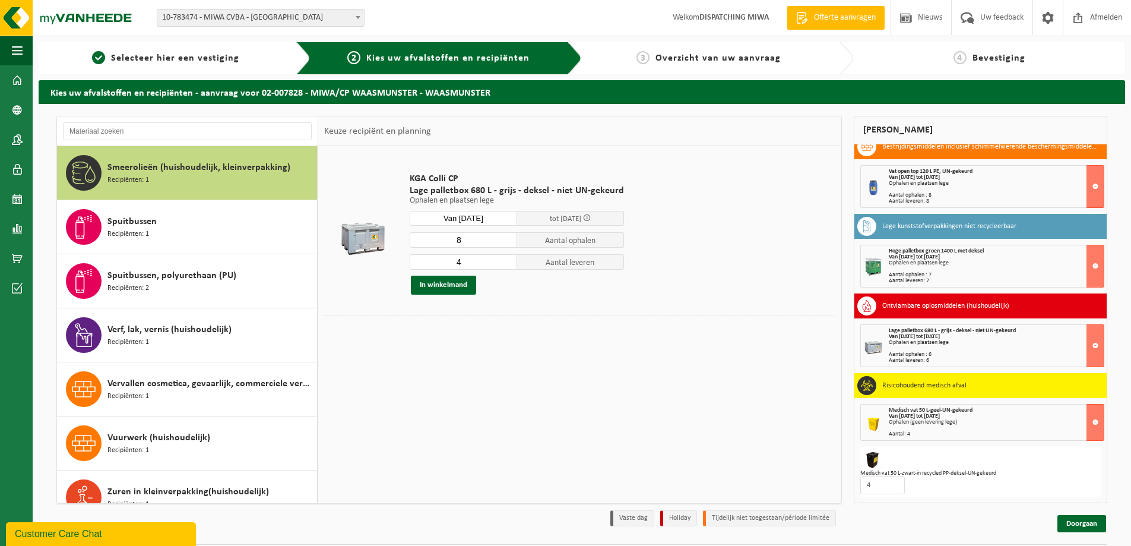
type input "8"
click at [505, 237] on input "8" at bounding box center [463, 239] width 107 height 15
click at [505, 259] on input "5" at bounding box center [463, 261] width 107 height 15
click at [505, 259] on input "6" at bounding box center [463, 261] width 107 height 15
click at [505, 259] on input "7" at bounding box center [463, 261] width 107 height 15
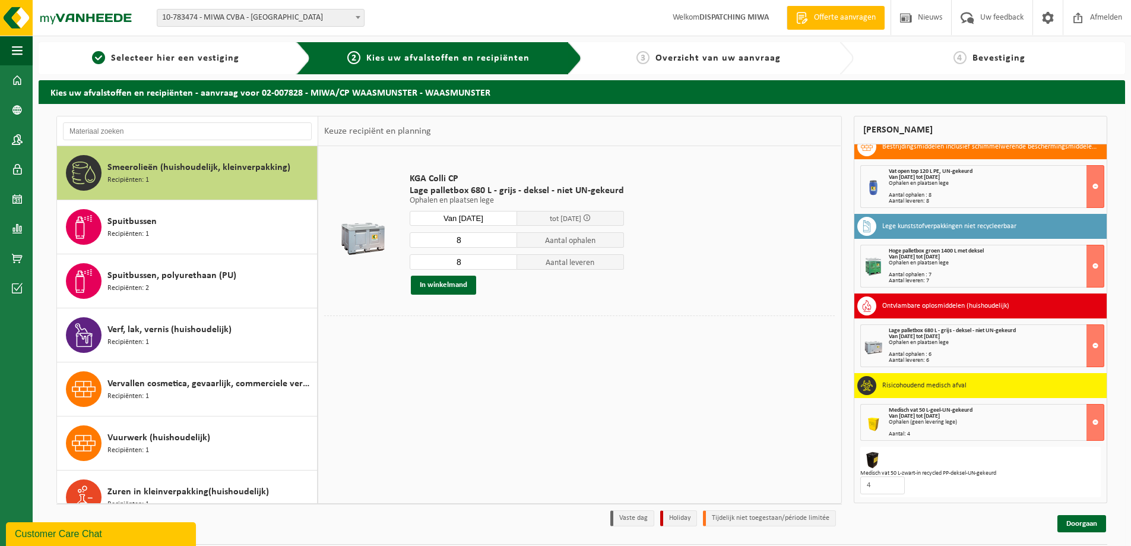
click at [505, 259] on input "8" at bounding box center [463, 261] width 107 height 15
click at [505, 259] on input "9" at bounding box center [463, 261] width 107 height 15
type input "8"
click at [506, 265] on input "8" at bounding box center [463, 261] width 107 height 15
click at [455, 286] on button "In winkelmand" at bounding box center [443, 284] width 65 height 19
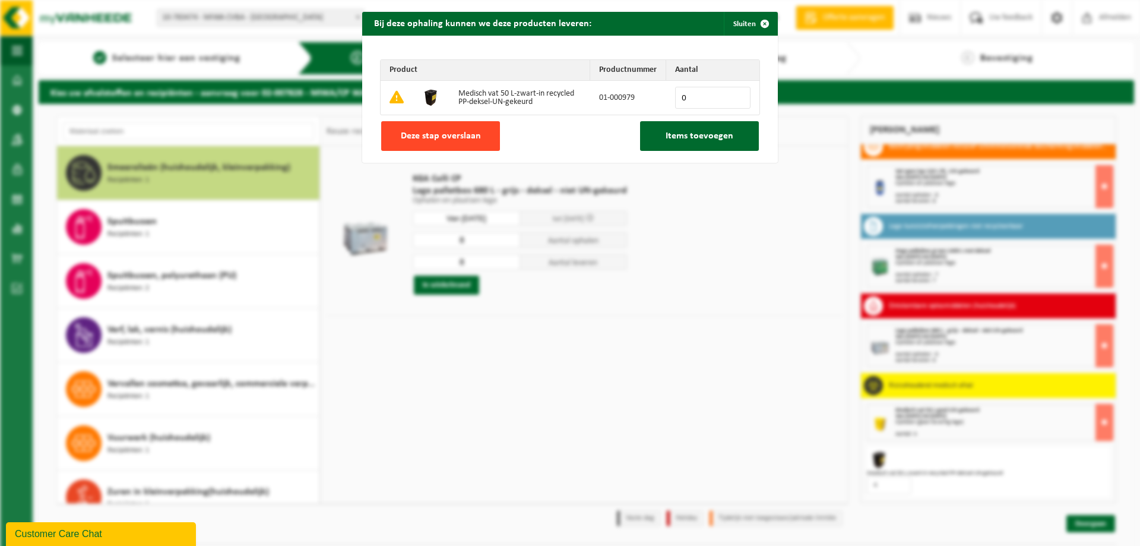
click at [456, 132] on span "Deze stap overslaan" at bounding box center [441, 135] width 80 height 9
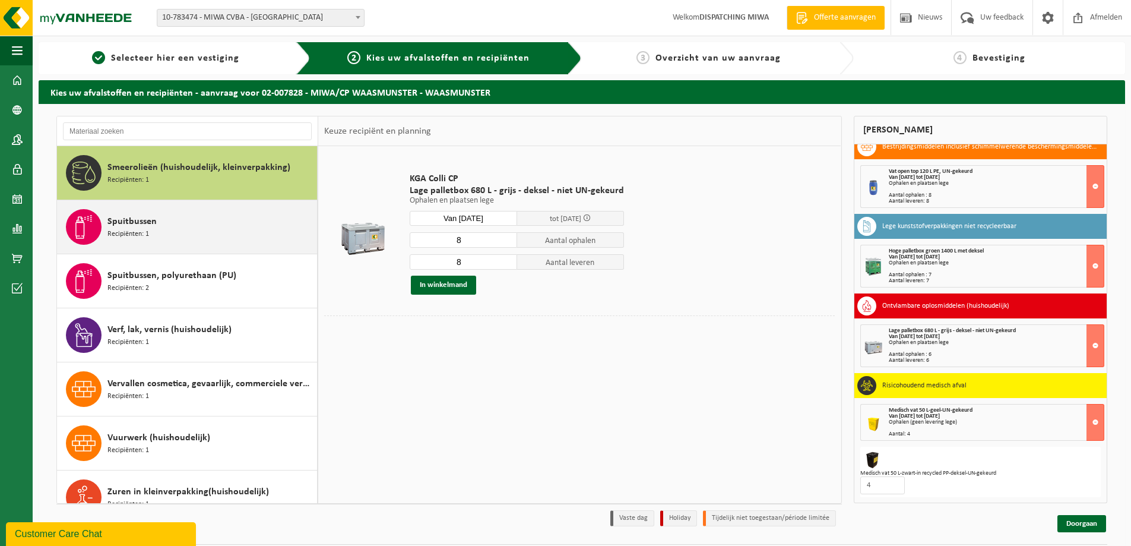
click at [160, 226] on div "Spuitbussen Recipiënten: 1" at bounding box center [210, 227] width 207 height 36
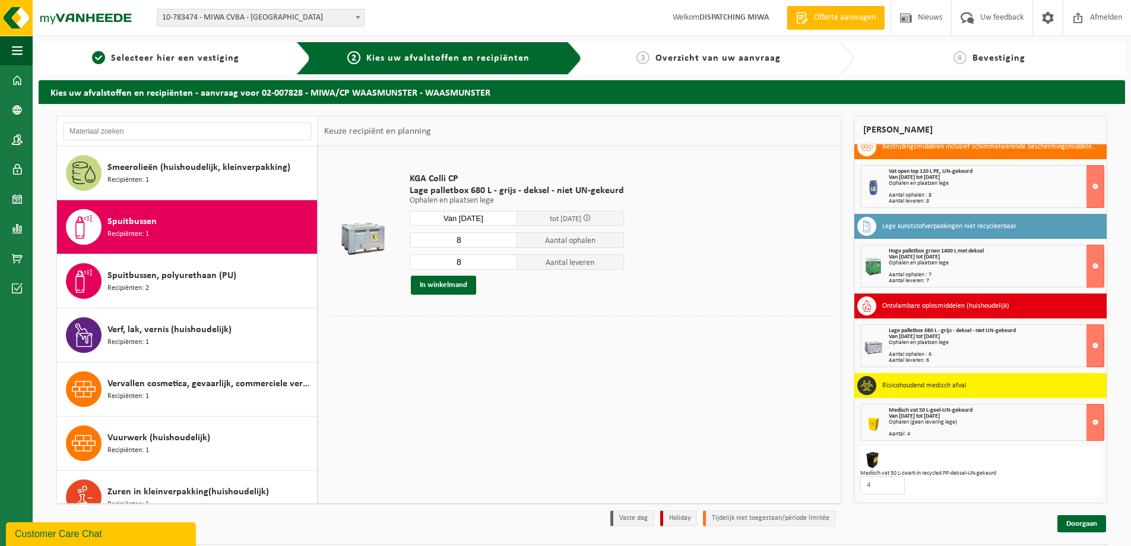
scroll to position [1155, 0]
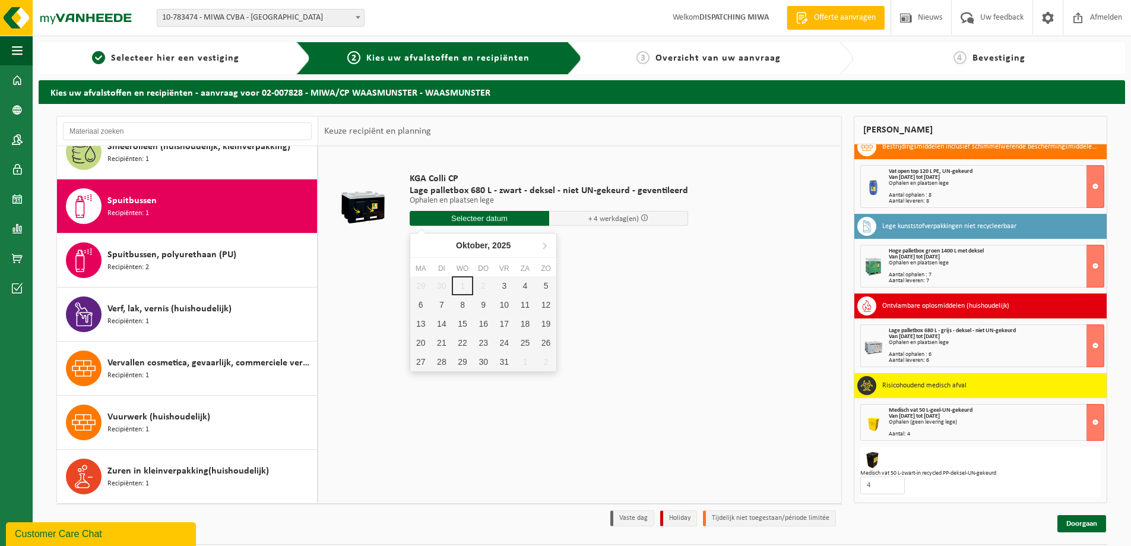
click at [506, 220] on input "text" at bounding box center [479, 218] width 139 height 15
click at [507, 284] on div "3" at bounding box center [504, 285] width 21 height 19
type input "Van 2025-10-03"
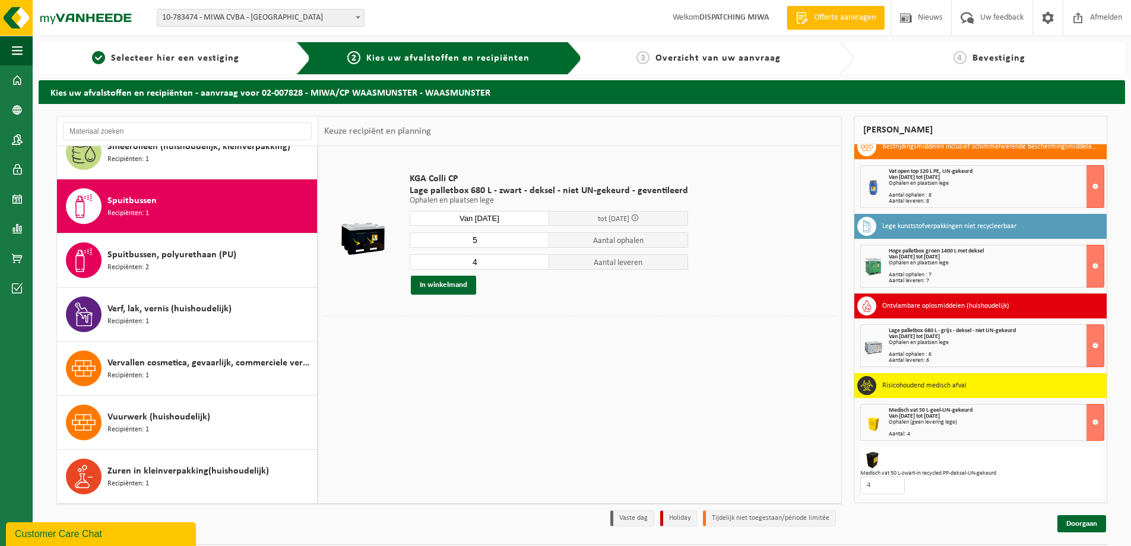
type input "4"
click at [537, 262] on input "4" at bounding box center [479, 261] width 139 height 15
type input "4"
click at [538, 244] on input "4" at bounding box center [479, 239] width 139 height 15
click at [451, 287] on button "In winkelmand" at bounding box center [443, 284] width 65 height 19
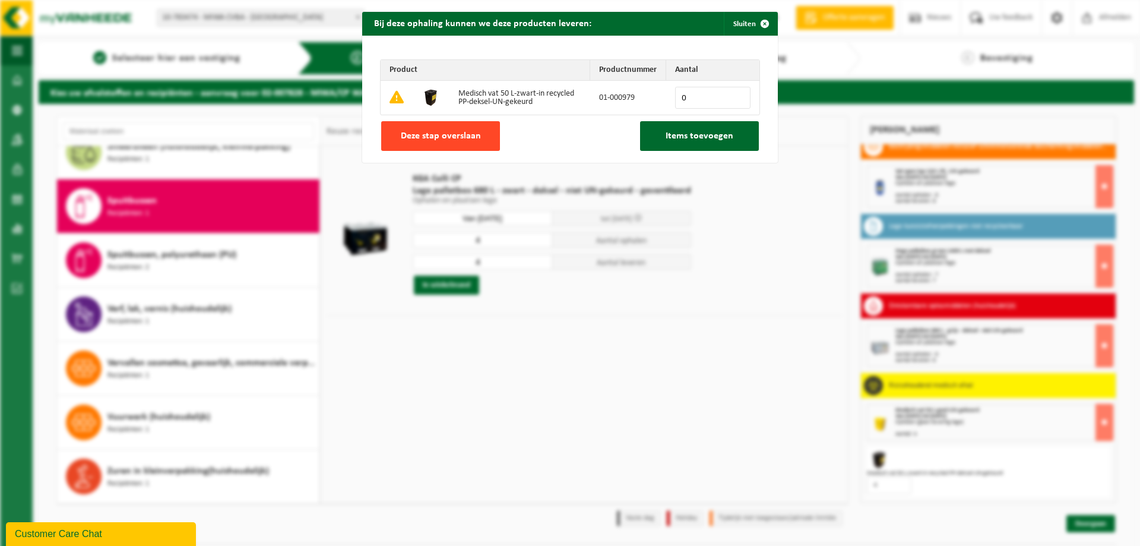
click at [430, 138] on span "Deze stap overslaan" at bounding box center [441, 135] width 80 height 9
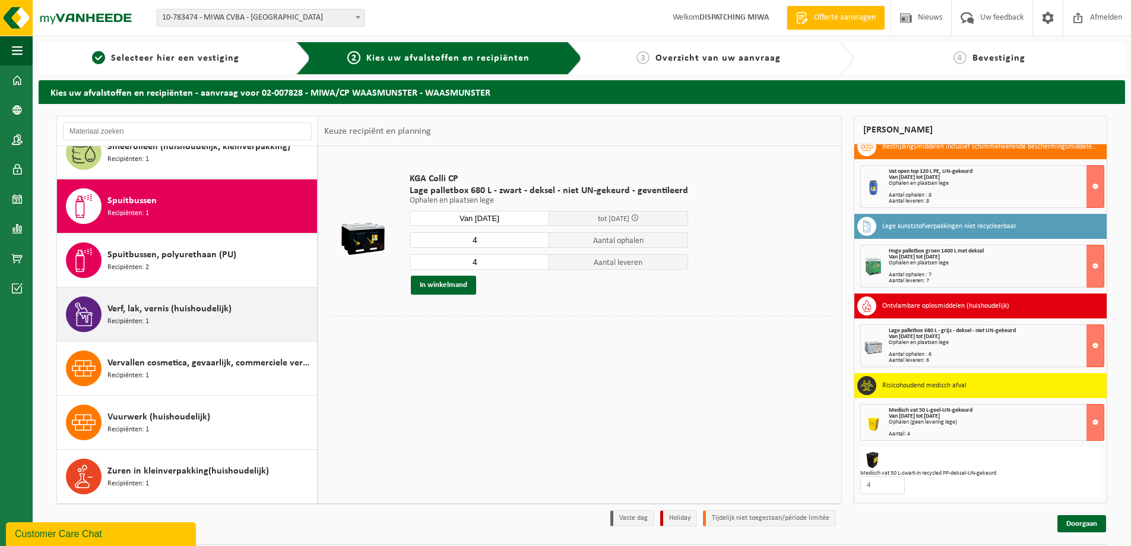
click at [169, 315] on span "Verf, lak, vernis (huishoudelijk)" at bounding box center [169, 309] width 124 height 14
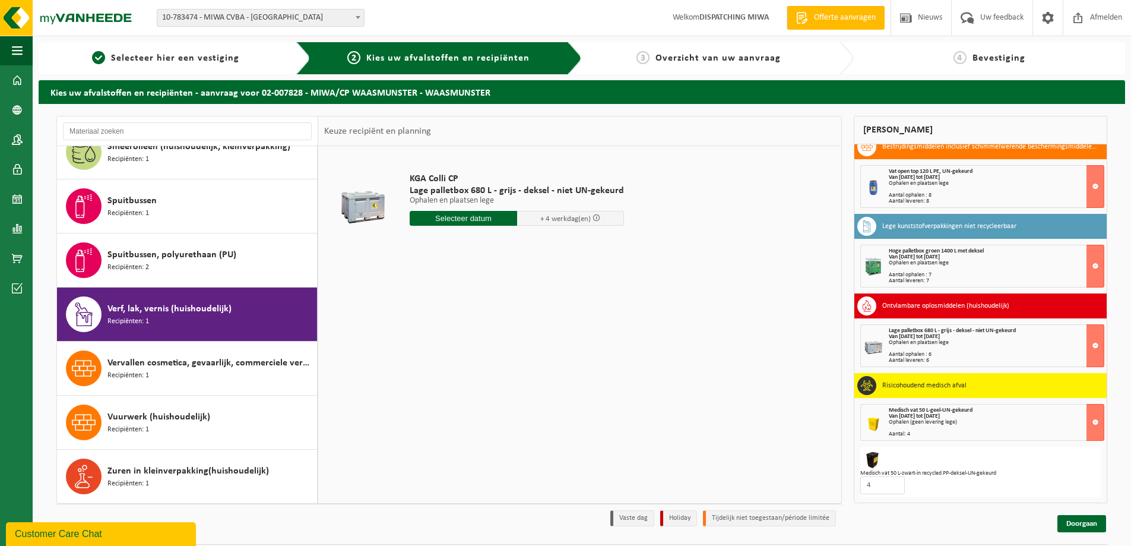
click at [465, 218] on input "text" at bounding box center [463, 218] width 107 height 15
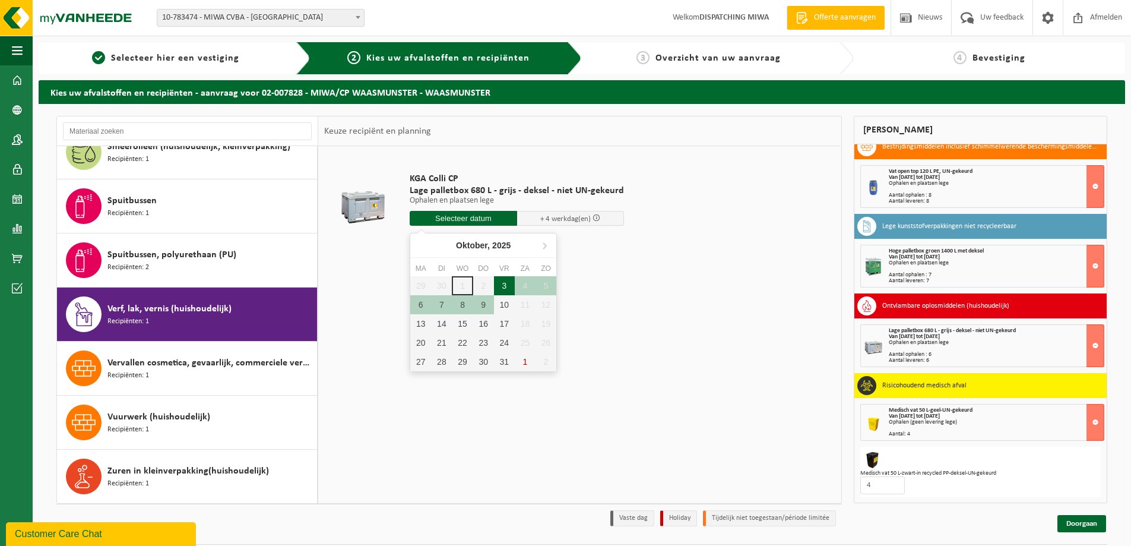
click at [503, 282] on div "3" at bounding box center [504, 285] width 21 height 19
type input "Van 2025-10-03"
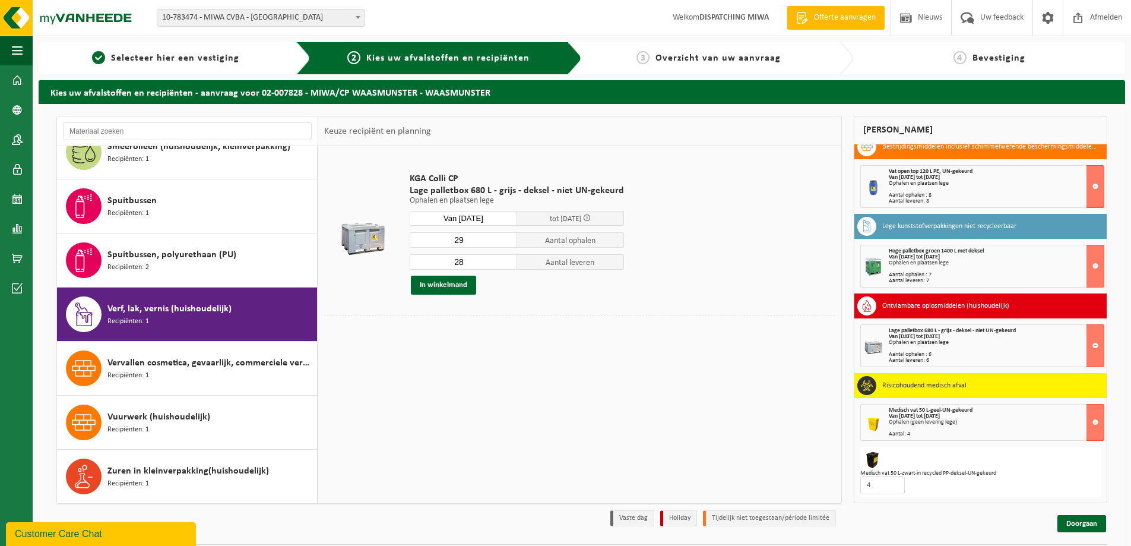
click at [505, 236] on input "29" at bounding box center [463, 239] width 107 height 15
click at [505, 236] on input "30" at bounding box center [463, 239] width 107 height 15
click at [505, 236] on input "31" at bounding box center [463, 239] width 107 height 15
click at [505, 236] on input "32" at bounding box center [463, 239] width 107 height 15
click at [505, 236] on input "33" at bounding box center [463, 239] width 107 height 15
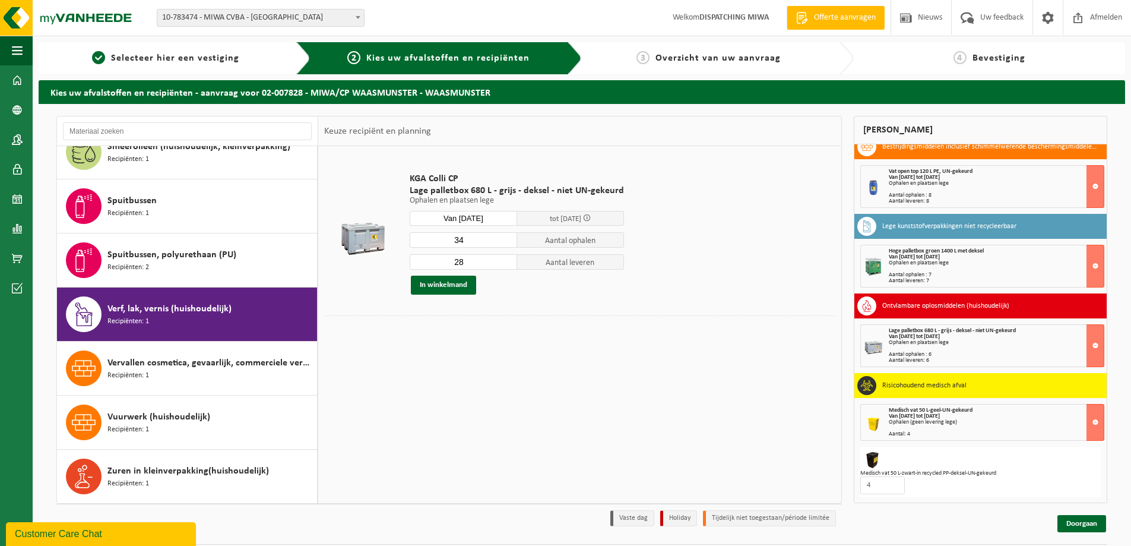
type input "34"
click at [505, 236] on input "34" at bounding box center [463, 239] width 107 height 15
click at [505, 259] on input "29" at bounding box center [463, 261] width 107 height 15
click at [505, 259] on input "30" at bounding box center [463, 261] width 107 height 15
click at [505, 259] on input "31" at bounding box center [463, 261] width 107 height 15
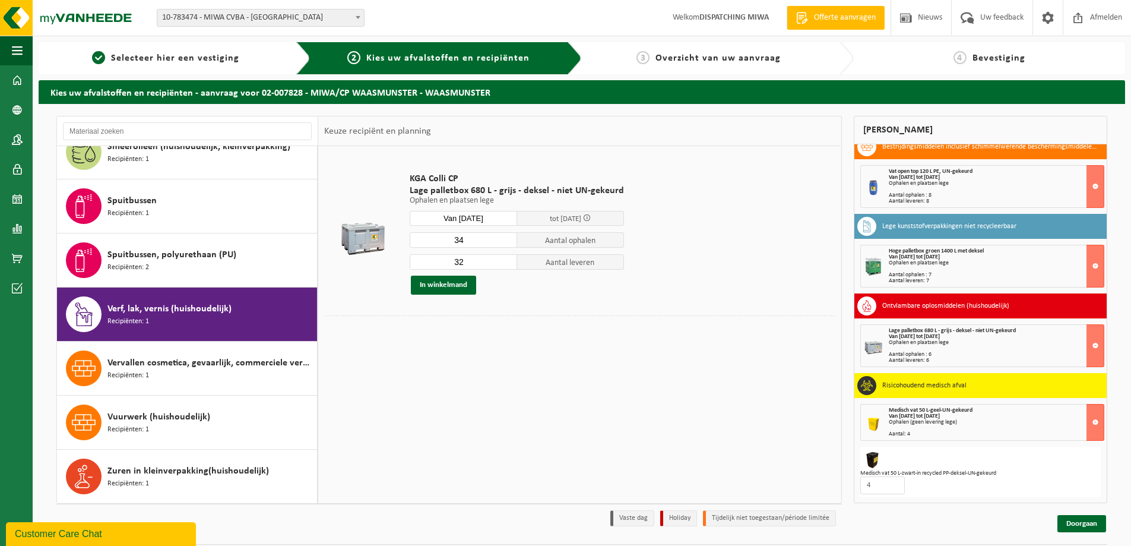
click at [505, 259] on input "32" at bounding box center [463, 261] width 107 height 15
click at [505, 259] on input "33" at bounding box center [463, 261] width 107 height 15
type input "34"
click at [505, 259] on input "34" at bounding box center [463, 261] width 107 height 15
click at [449, 287] on button "In winkelmand" at bounding box center [443, 284] width 65 height 19
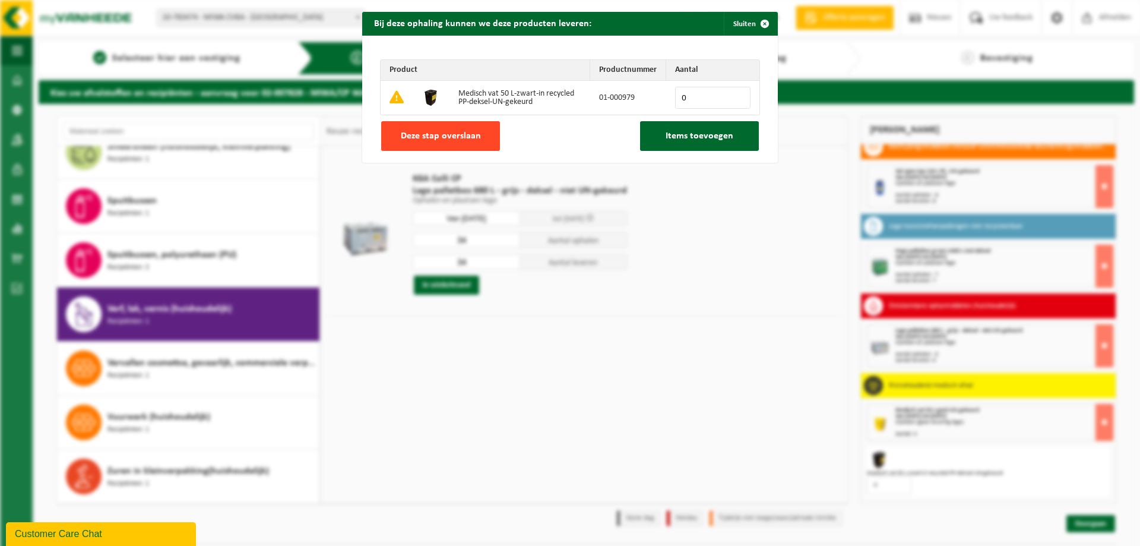
click at [440, 136] on span "Deze stap overslaan" at bounding box center [441, 135] width 80 height 9
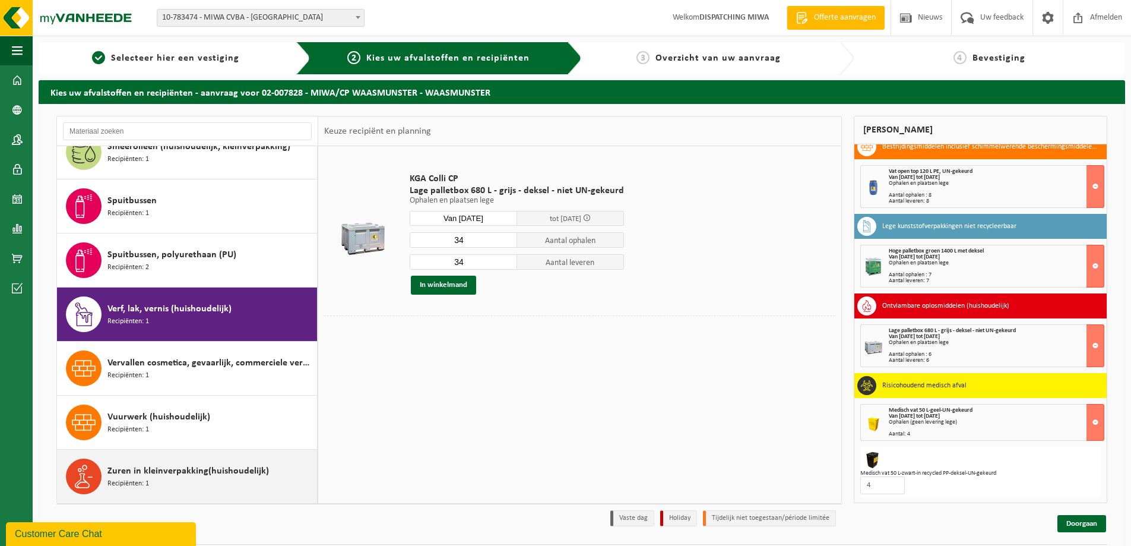
click at [188, 471] on span "Zuren in kleinverpakking(huishoudelijk)" at bounding box center [187, 471] width 161 height 14
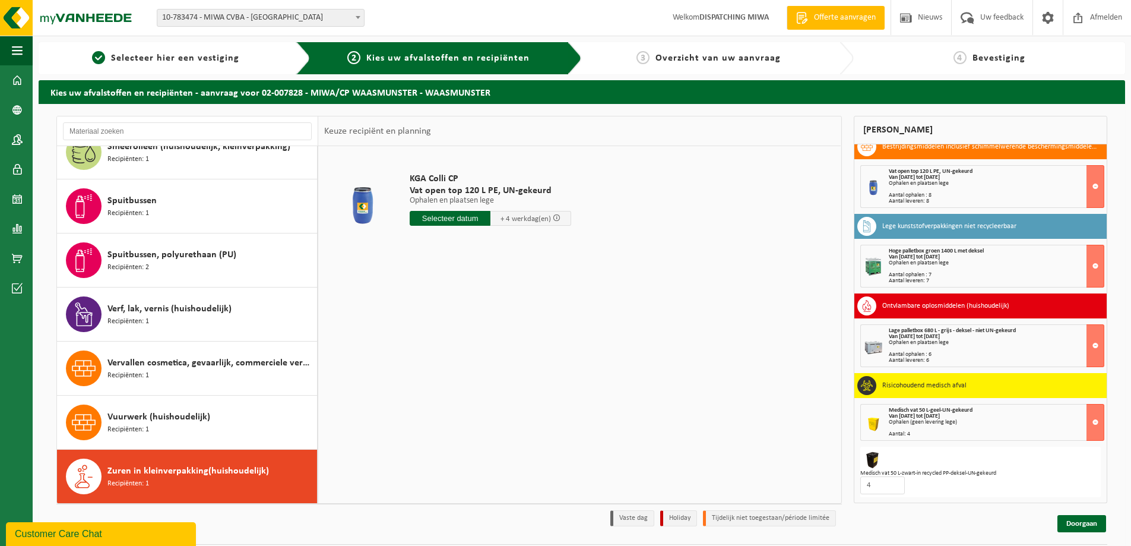
click at [439, 218] on input "text" at bounding box center [450, 218] width 81 height 15
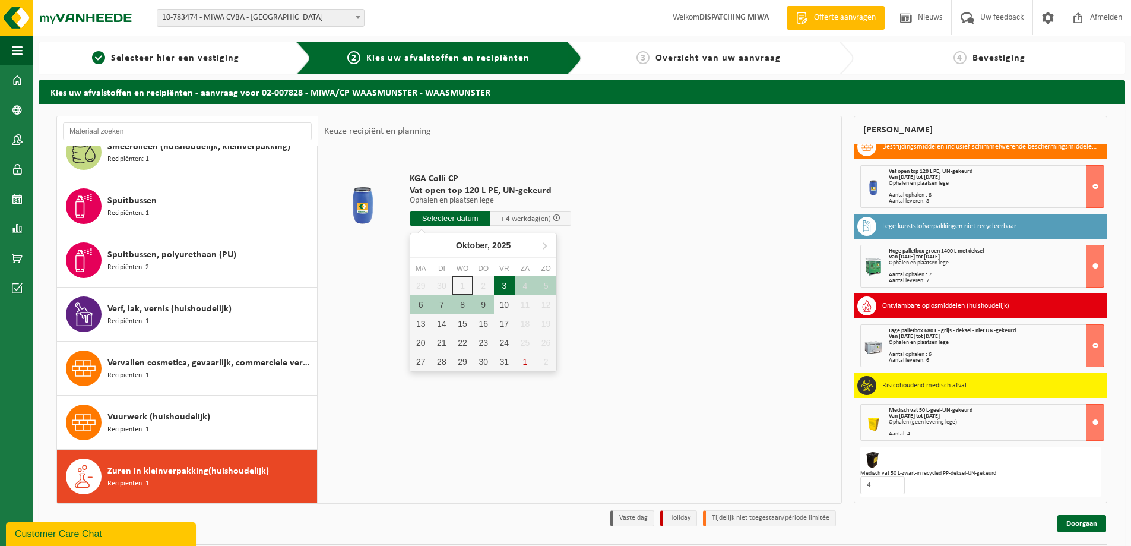
click at [505, 285] on div "3" at bounding box center [504, 285] width 21 height 19
type input "Van 2025-10-03"
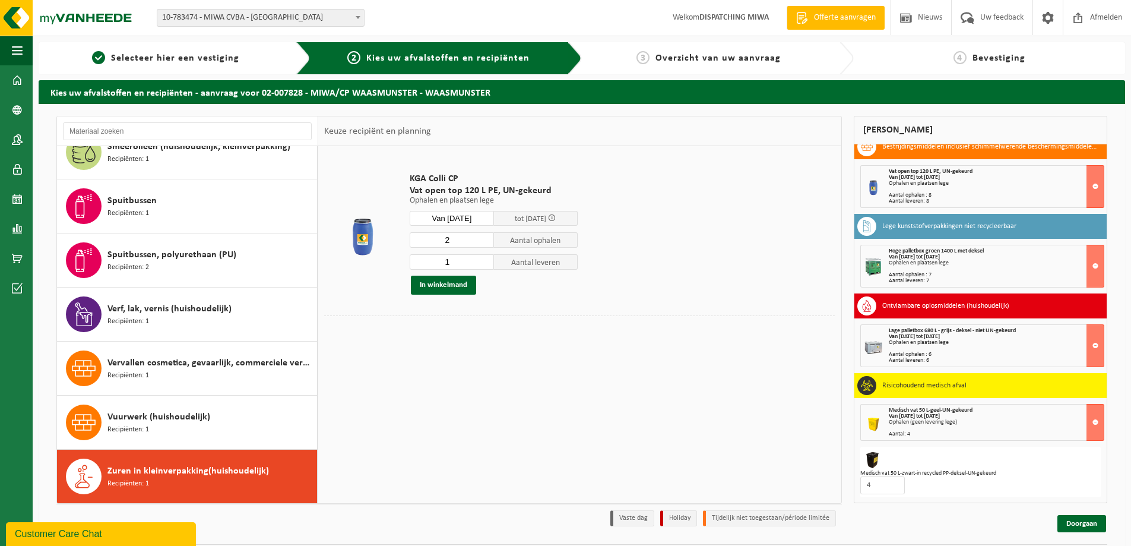
type input "1"
click at [484, 263] on input "1" at bounding box center [452, 261] width 84 height 15
type input "1"
click at [485, 241] on input "1" at bounding box center [452, 239] width 84 height 15
click at [449, 281] on button "In winkelmand" at bounding box center [443, 284] width 65 height 19
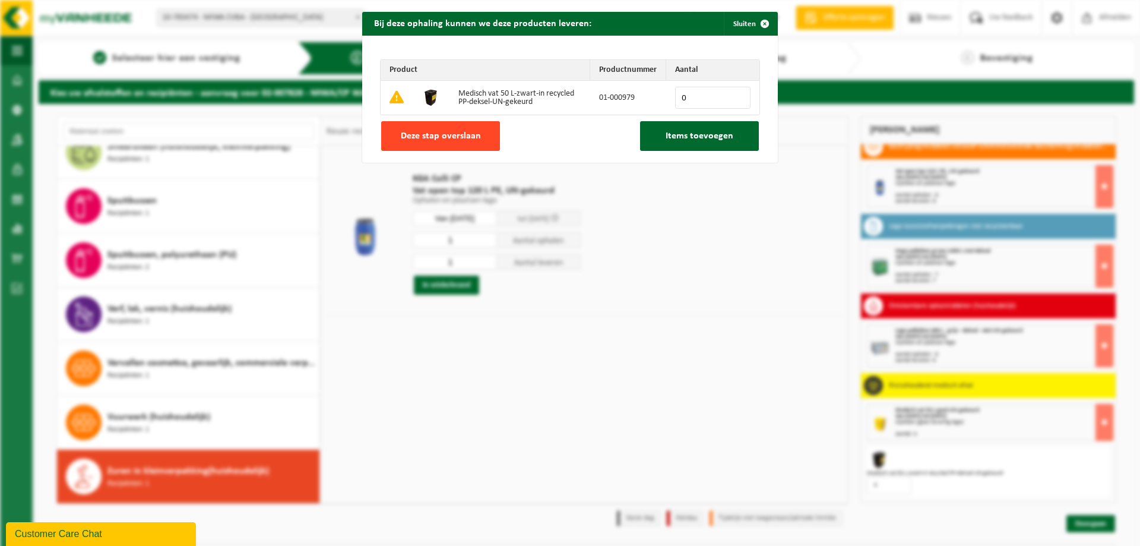
click at [433, 134] on span "Deze stap overslaan" at bounding box center [441, 135] width 80 height 9
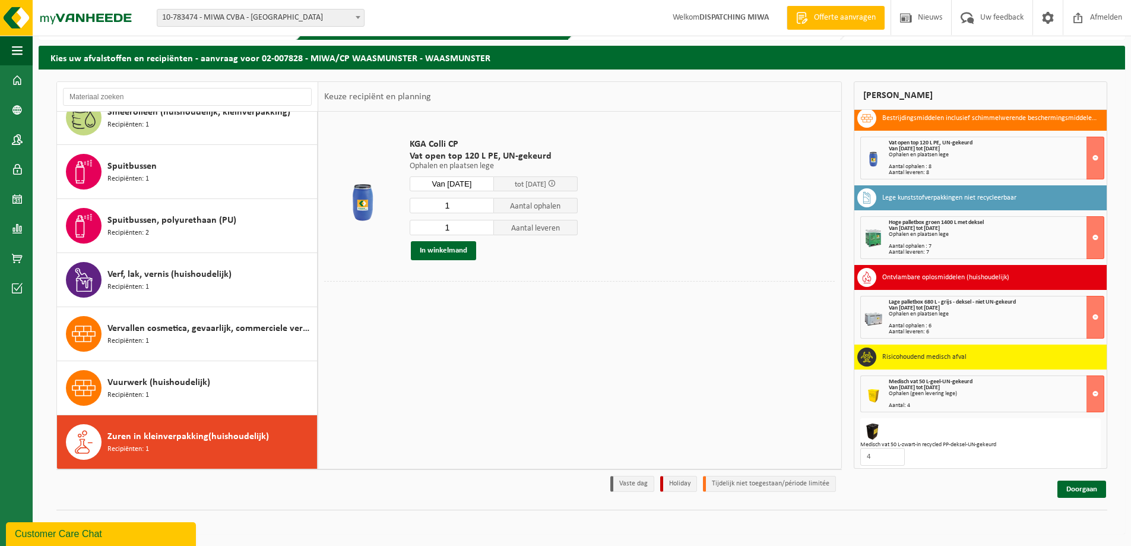
scroll to position [0, 0]
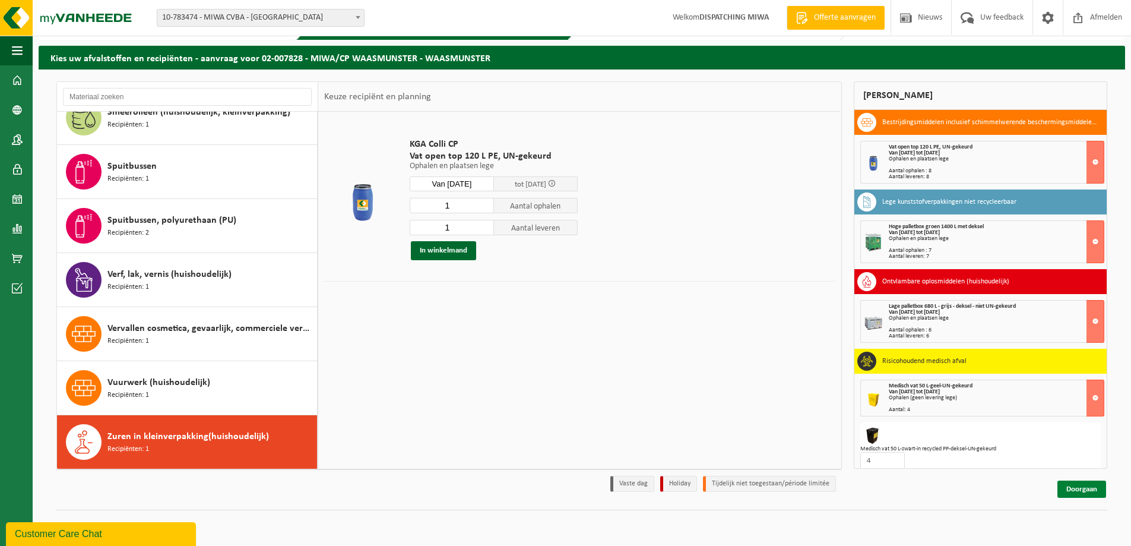
click at [1093, 490] on link "Doorgaan" at bounding box center [1081, 488] width 49 height 17
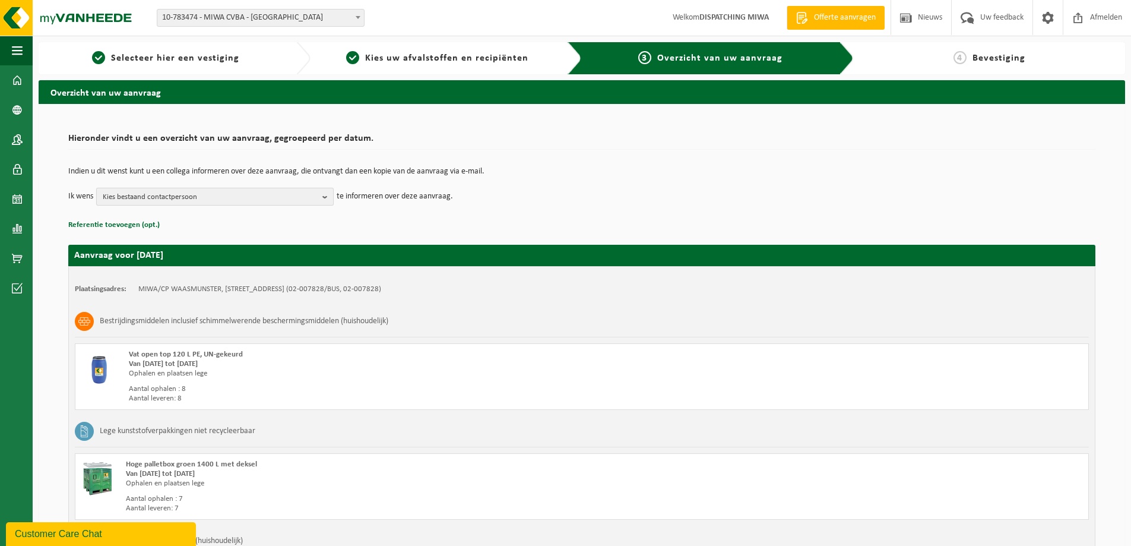
click at [172, 197] on span "Kies bestaand contactpersoon" at bounding box center [210, 197] width 215 height 18
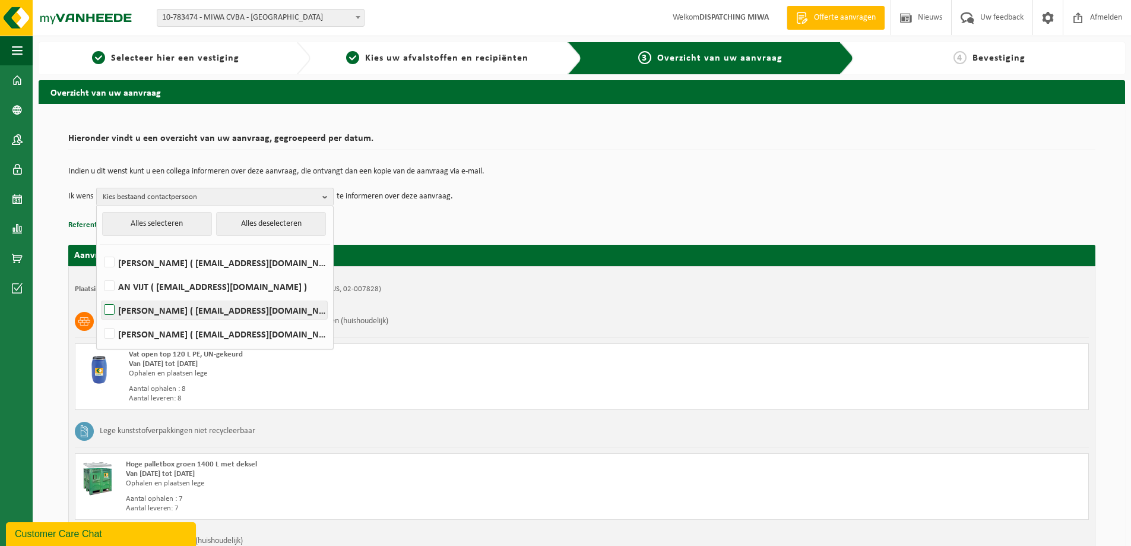
click at [109, 307] on label "Jochen Voermantrouw ( jochen.voermantrouw@miwa.be )" at bounding box center [215, 310] width 226 height 18
click at [100, 295] on input "Jochen Voermantrouw ( jochen.voermantrouw@miwa.be )" at bounding box center [99, 294] width 1 height 1
checkbox input "true"
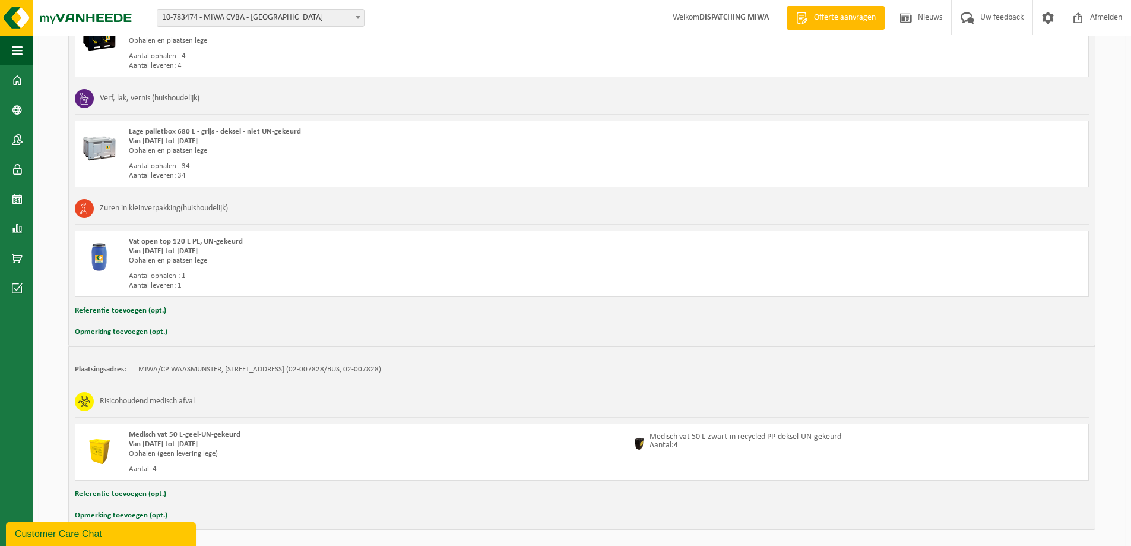
scroll to position [816, 0]
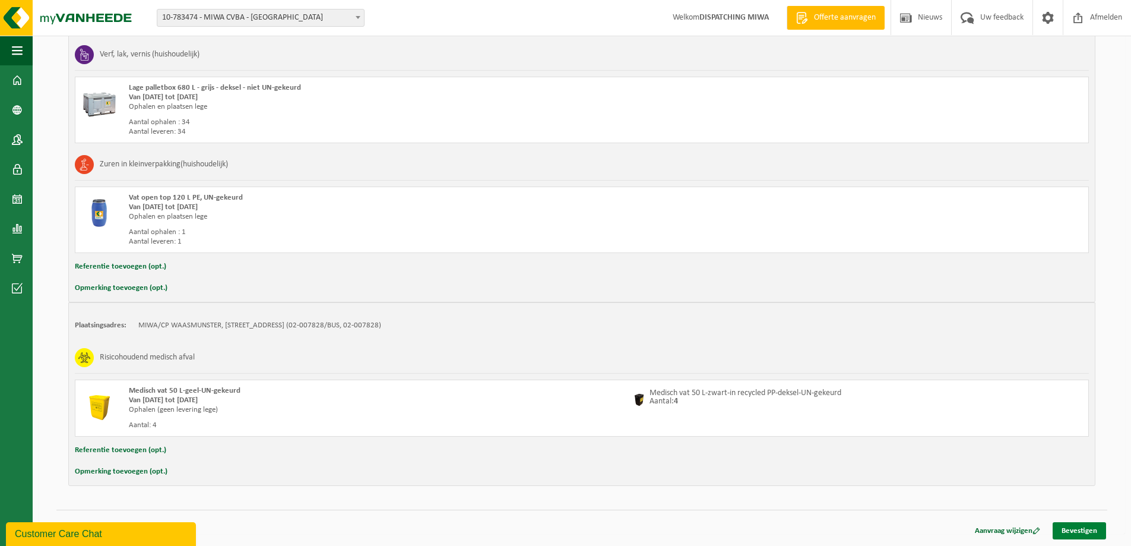
click at [1077, 528] on link "Bevestigen" at bounding box center [1078, 530] width 53 height 17
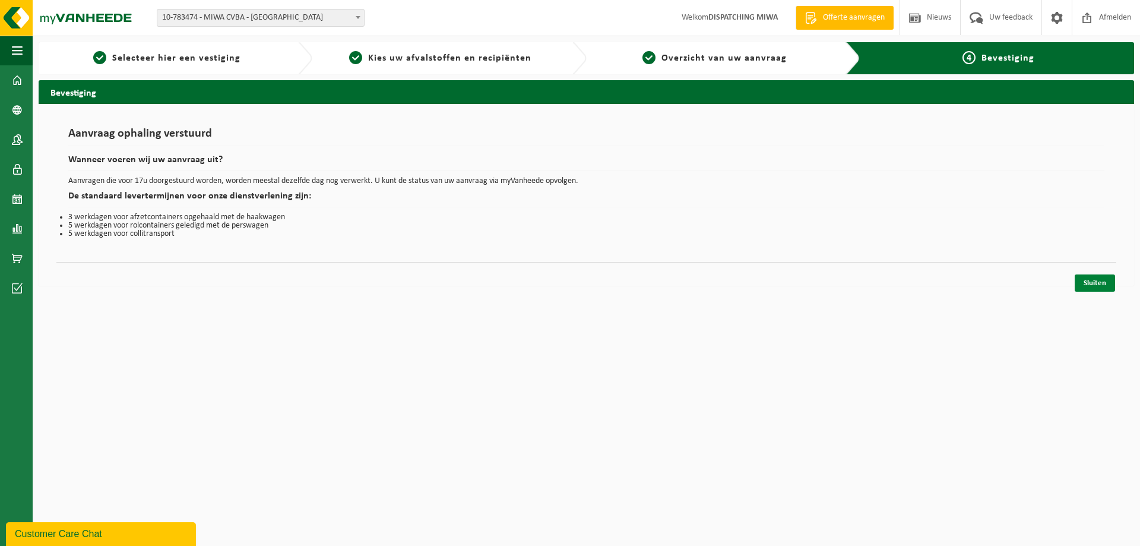
click at [1102, 283] on link "Sluiten" at bounding box center [1094, 282] width 40 height 17
